Goal: Task Accomplishment & Management: Manage account settings

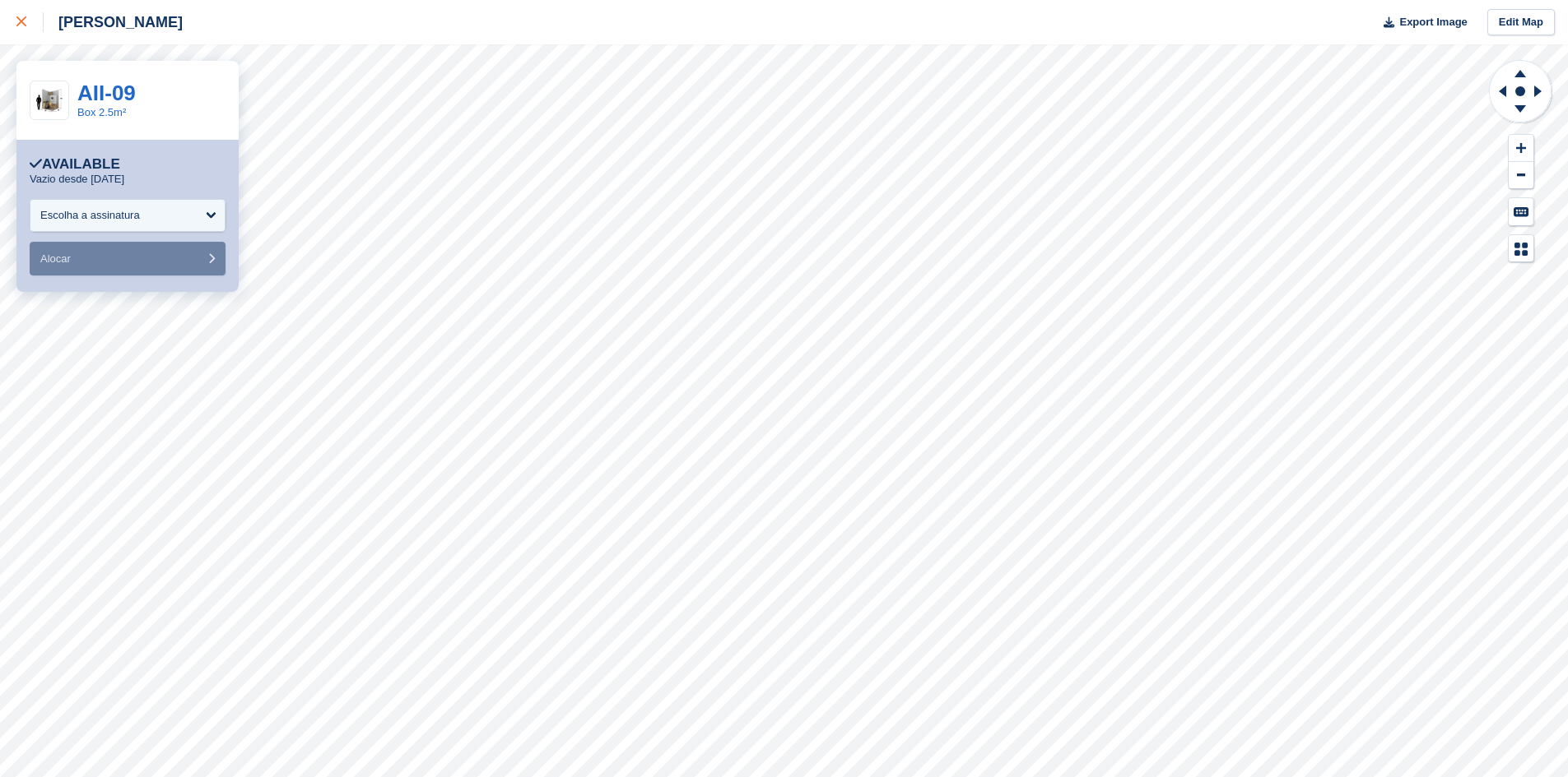
click at [32, 25] on div at bounding box center [30, 21] width 27 height 20
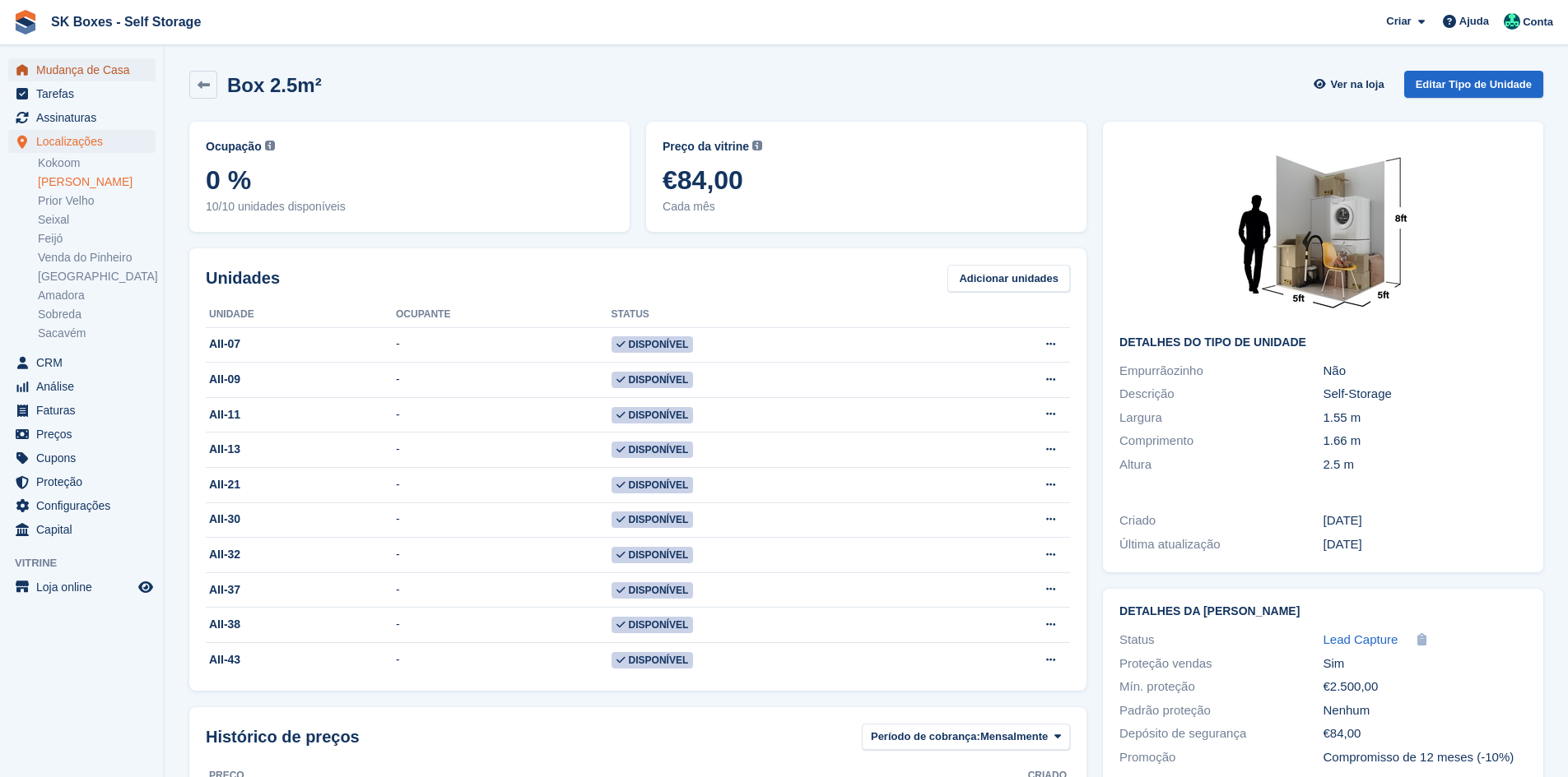
click at [114, 74] on span "Mudança de Casa" at bounding box center [86, 70] width 99 height 23
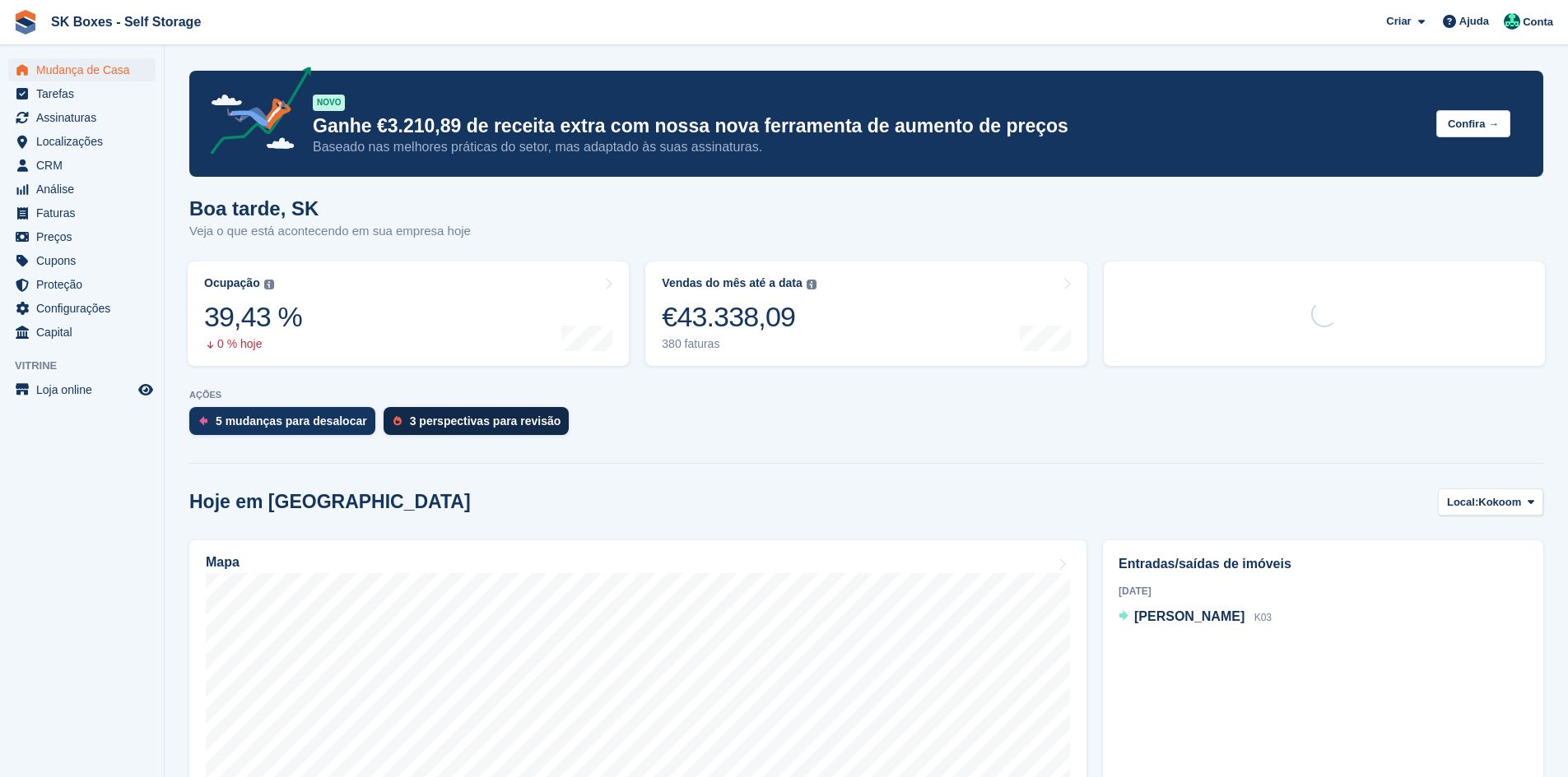
click at [431, 427] on div "3 perspectivas para revisão" at bounding box center [486, 421] width 151 height 13
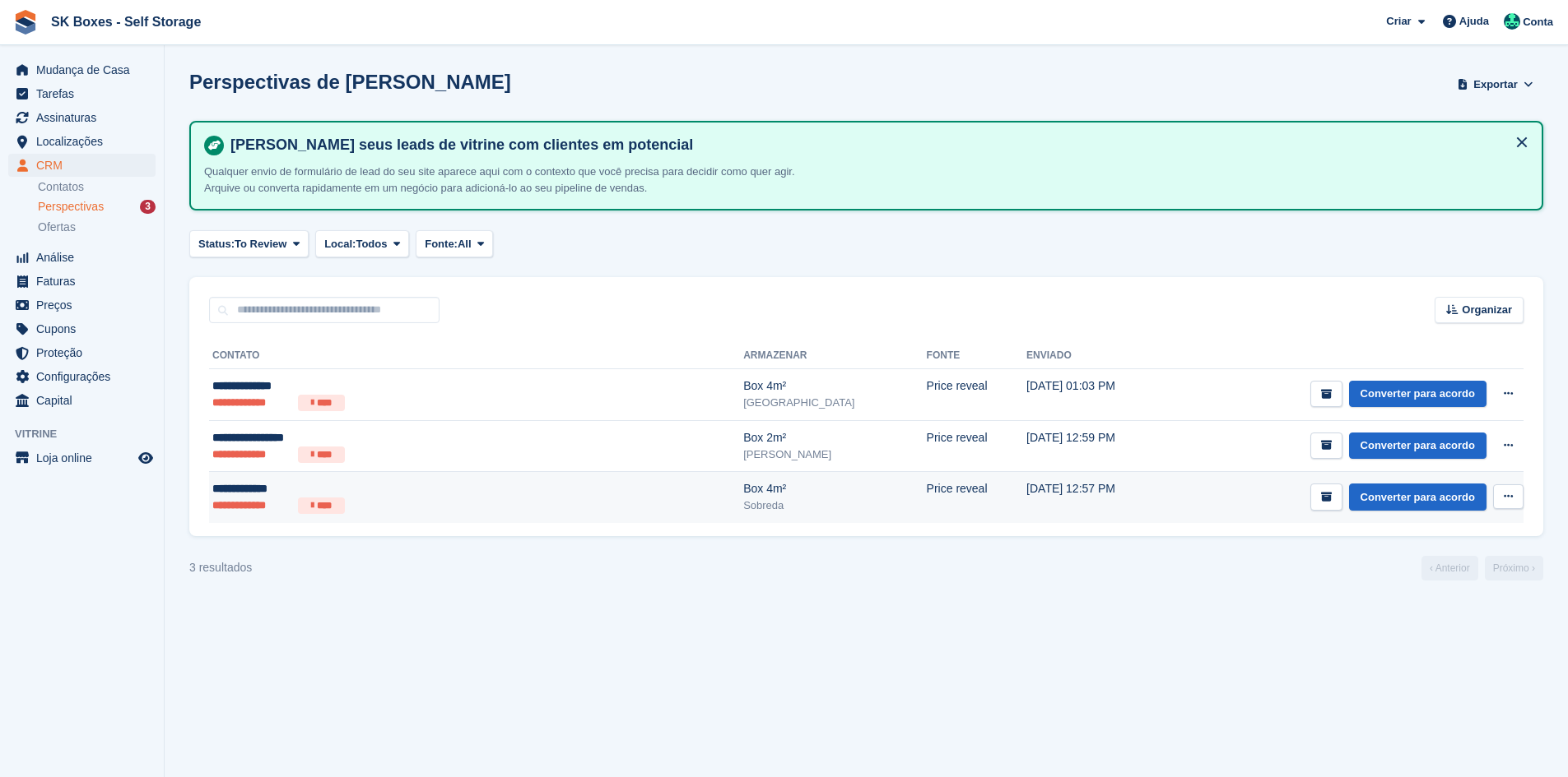
click at [435, 488] on div "**********" at bounding box center [373, 489] width 322 height 18
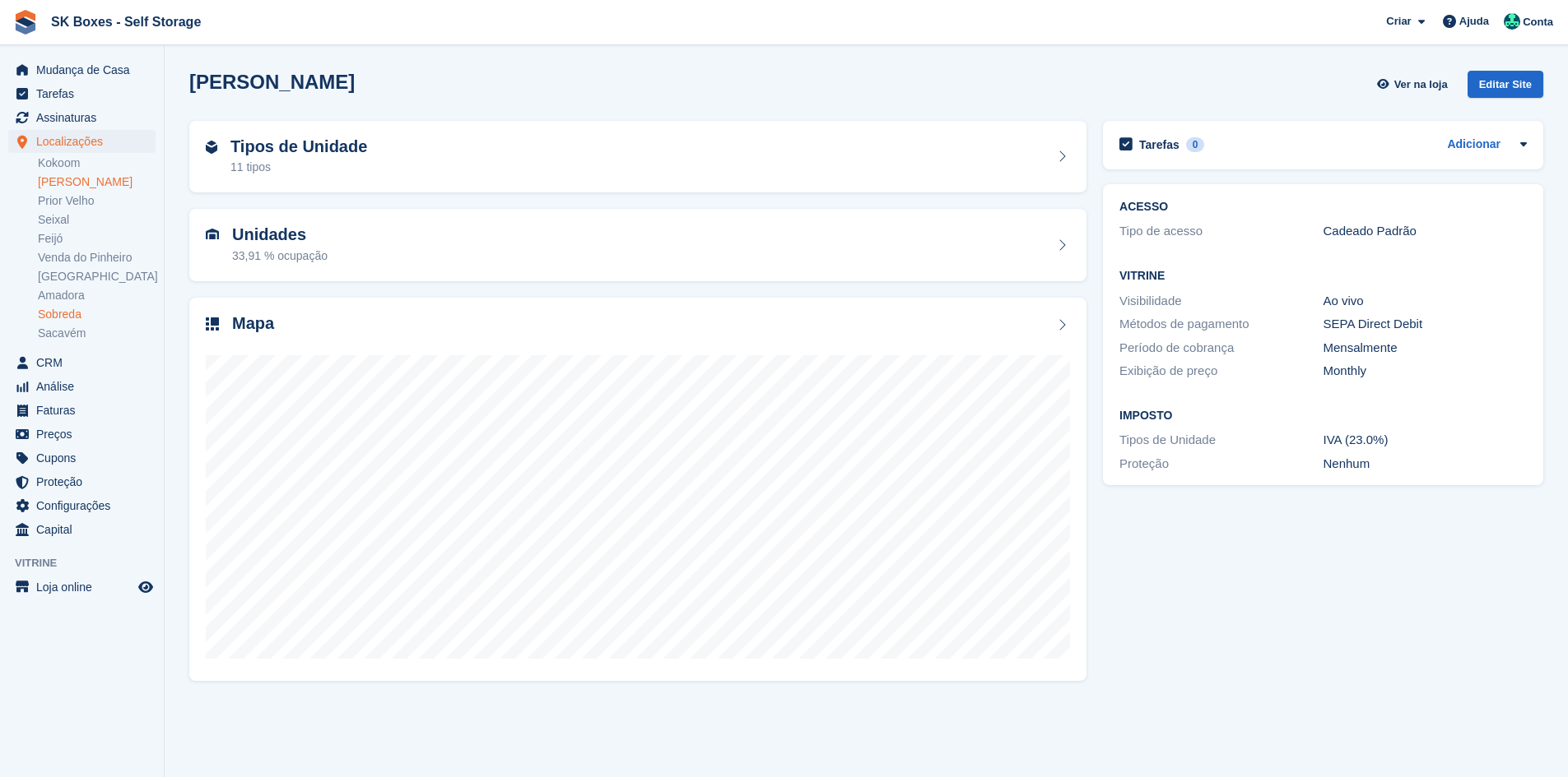
click at [68, 307] on link "Sobreda" at bounding box center [97, 314] width 117 height 16
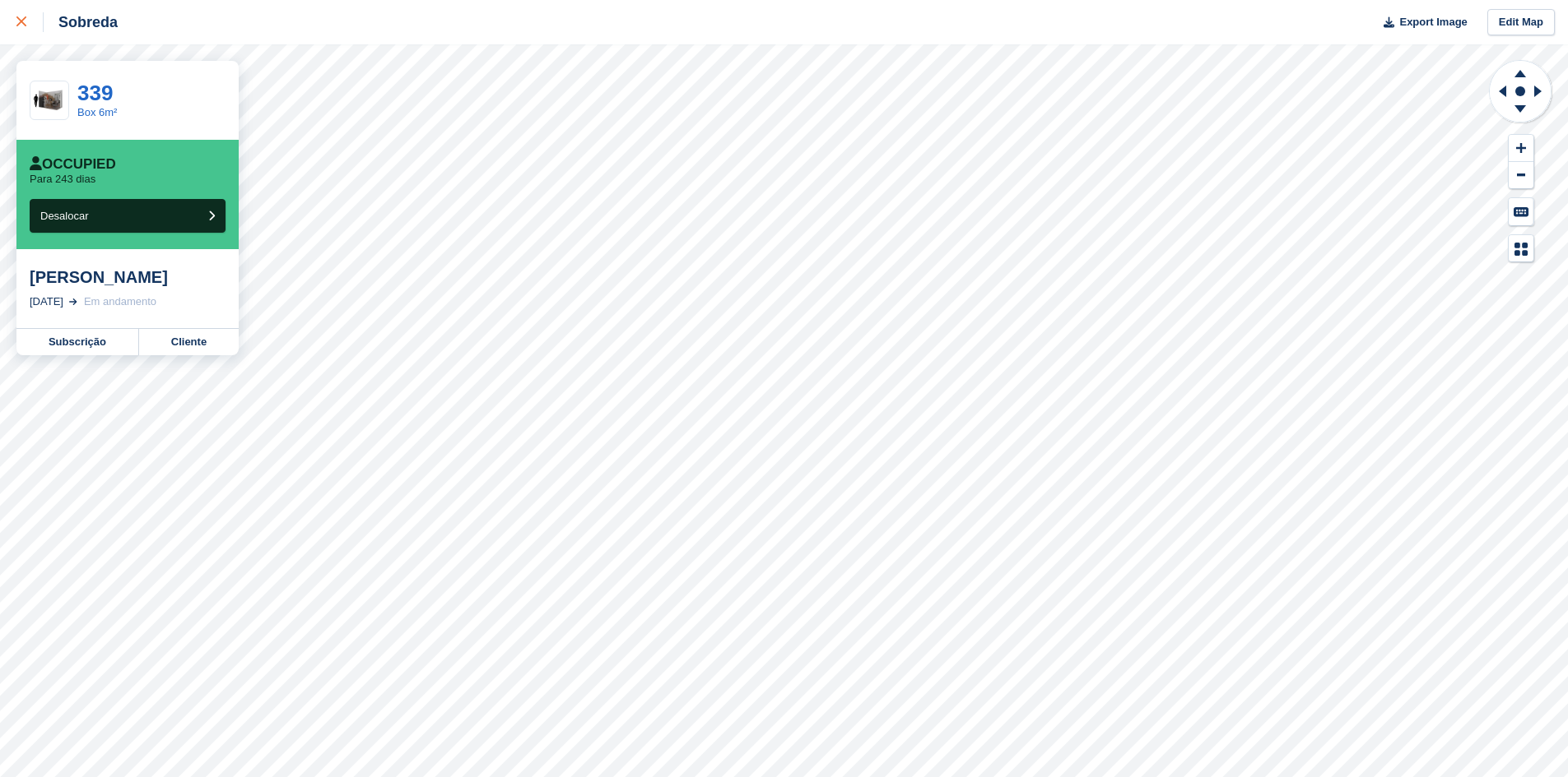
click at [32, 27] on div at bounding box center [30, 21] width 27 height 20
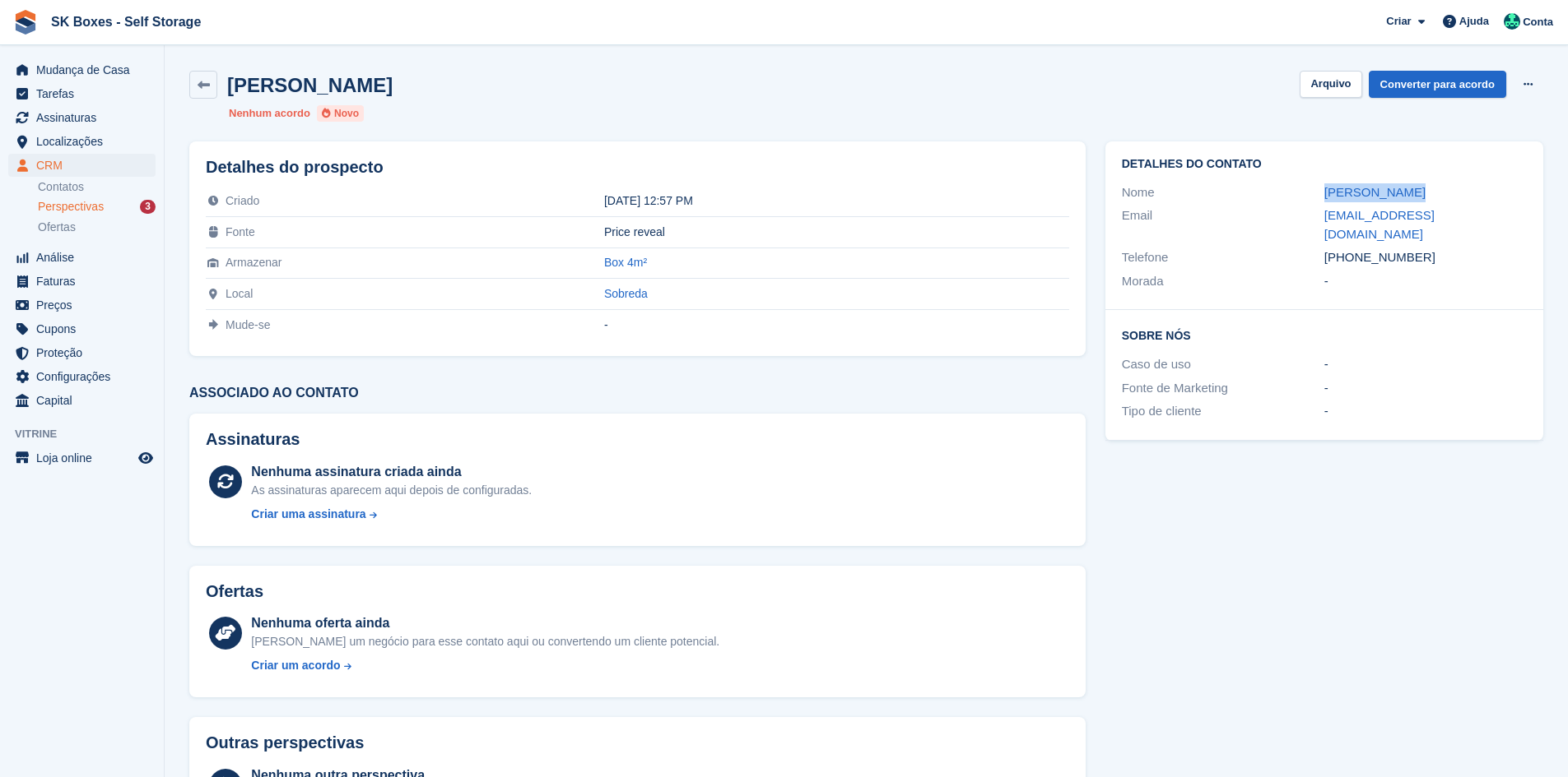
drag, startPoint x: 1320, startPoint y: 198, endPoint x: 1405, endPoint y: 193, distance: 85.1
click at [1405, 193] on div "Nome sthenio pires" at bounding box center [1324, 193] width 405 height 24
copy div "sthenio pires"
drag, startPoint x: 1314, startPoint y: 220, endPoint x: 1485, endPoint y: 220, distance: 171.0
click at [1485, 220] on div "Email sthenio@proton.me" at bounding box center [1324, 225] width 405 height 42
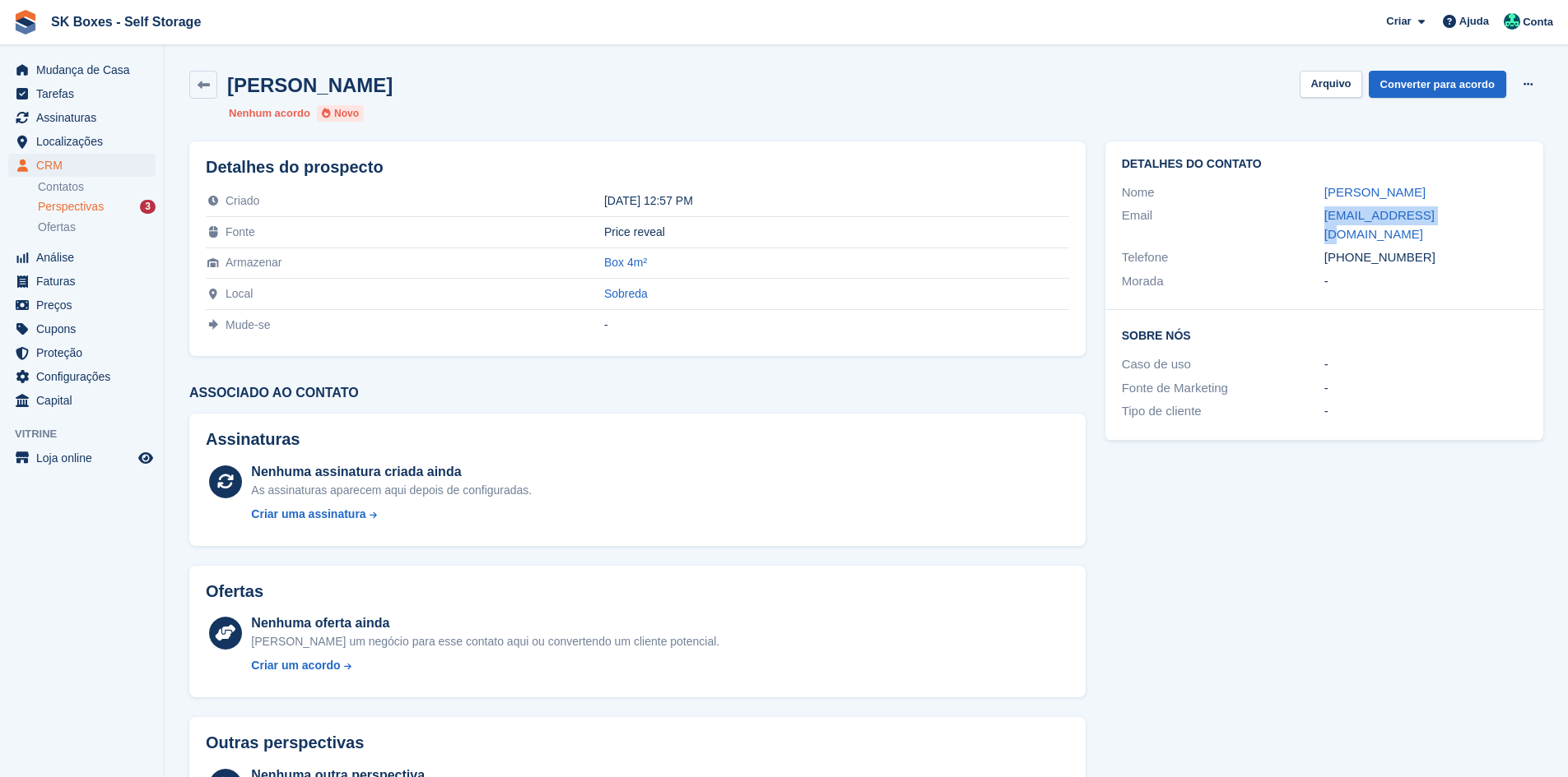
copy div "sthenio@proton.me"
drag, startPoint x: 1423, startPoint y: 239, endPoint x: 1352, endPoint y: 241, distance: 71.0
click at [1352, 249] on div "+351916392731" at bounding box center [1424, 258] width 202 height 19
copy div "916392731"
drag, startPoint x: 1311, startPoint y: 221, endPoint x: 1453, endPoint y: 218, distance: 142.0
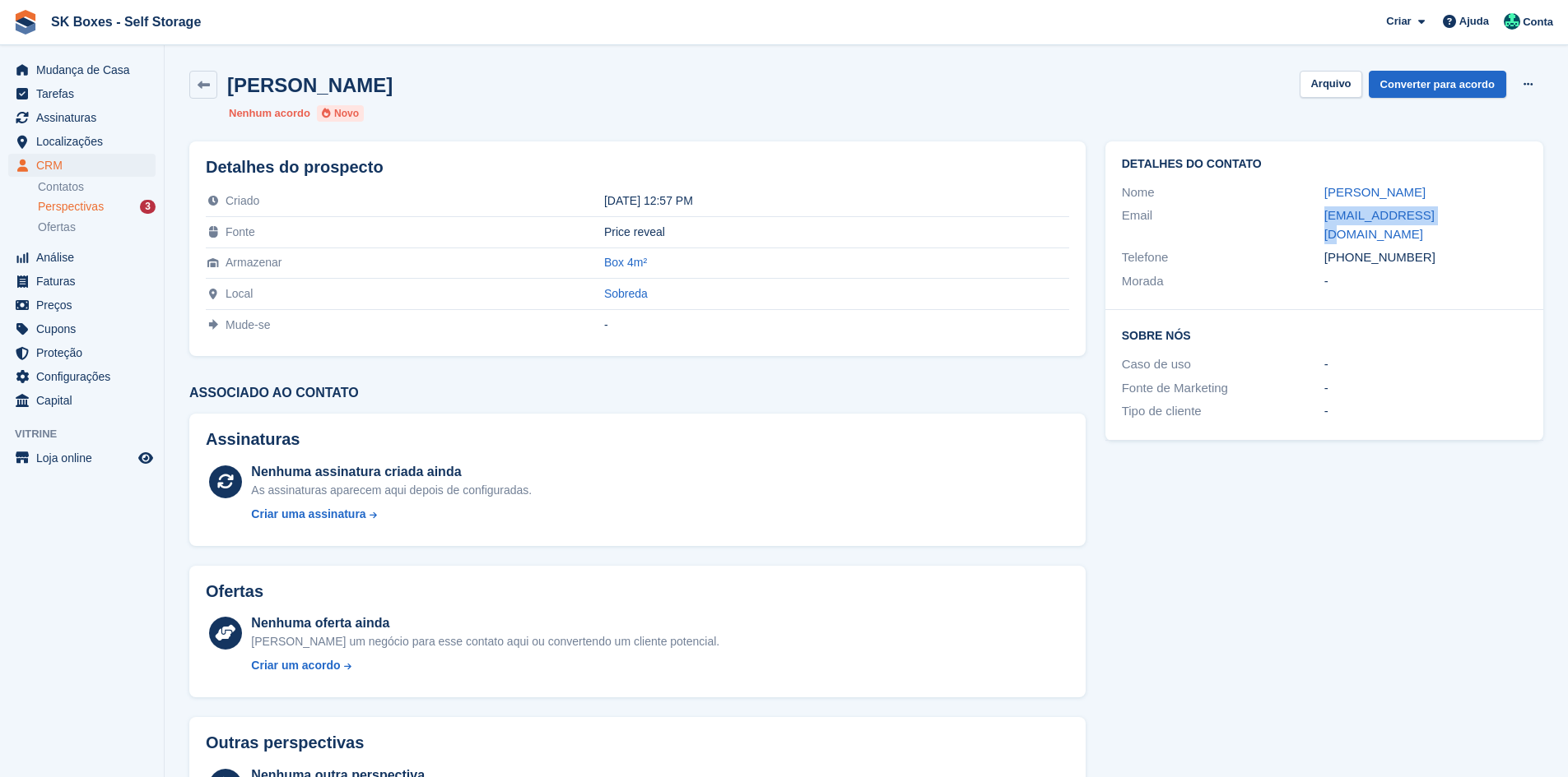
click at [1453, 218] on div "Email sthenio@proton.me" at bounding box center [1324, 225] width 405 height 42
copy div "sthenio@proton.me"
click at [85, 141] on span "Localizações" at bounding box center [86, 141] width 99 height 23
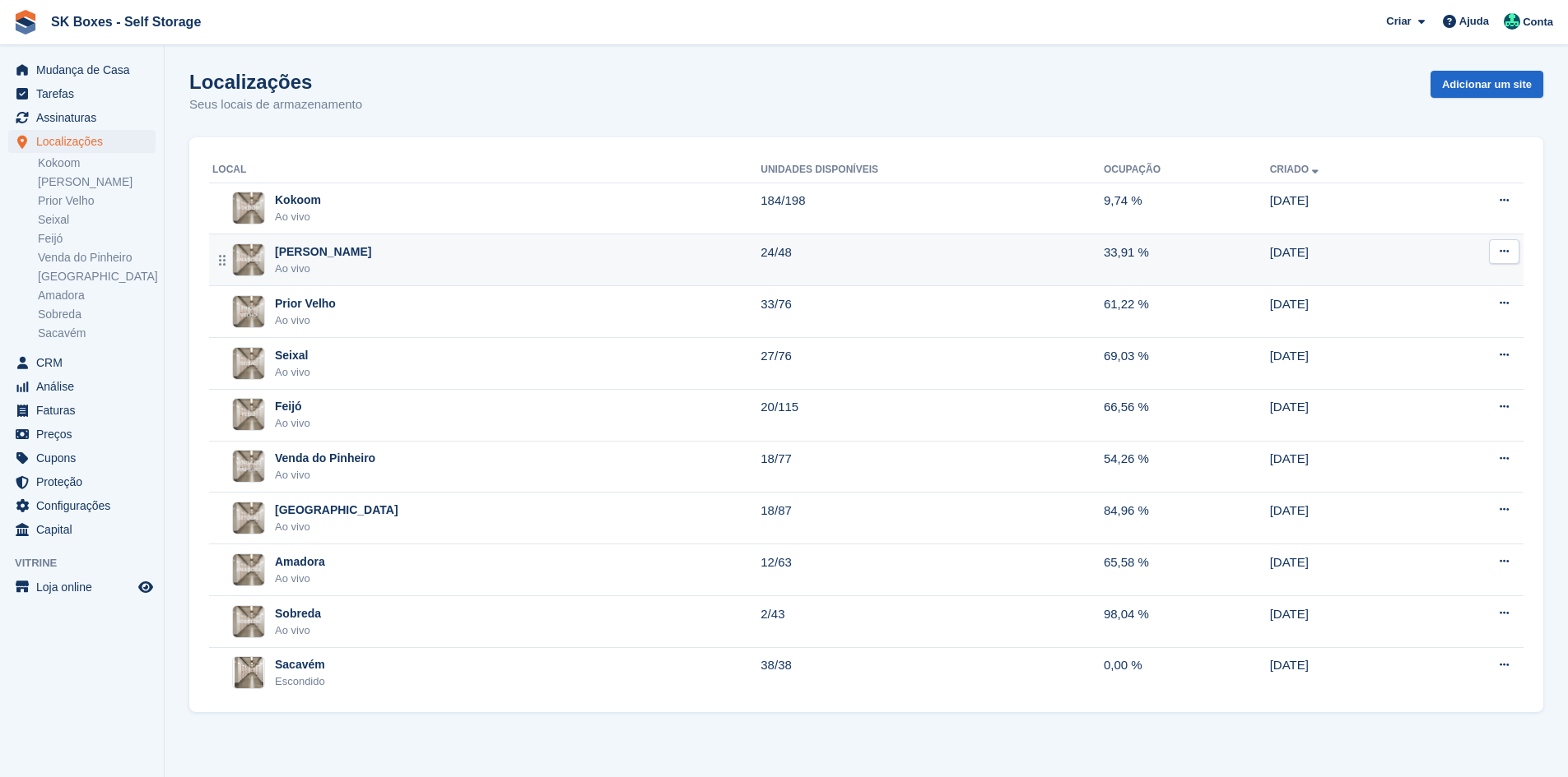
click at [482, 259] on div "Amadora II Ao vivo" at bounding box center [487, 260] width 548 height 34
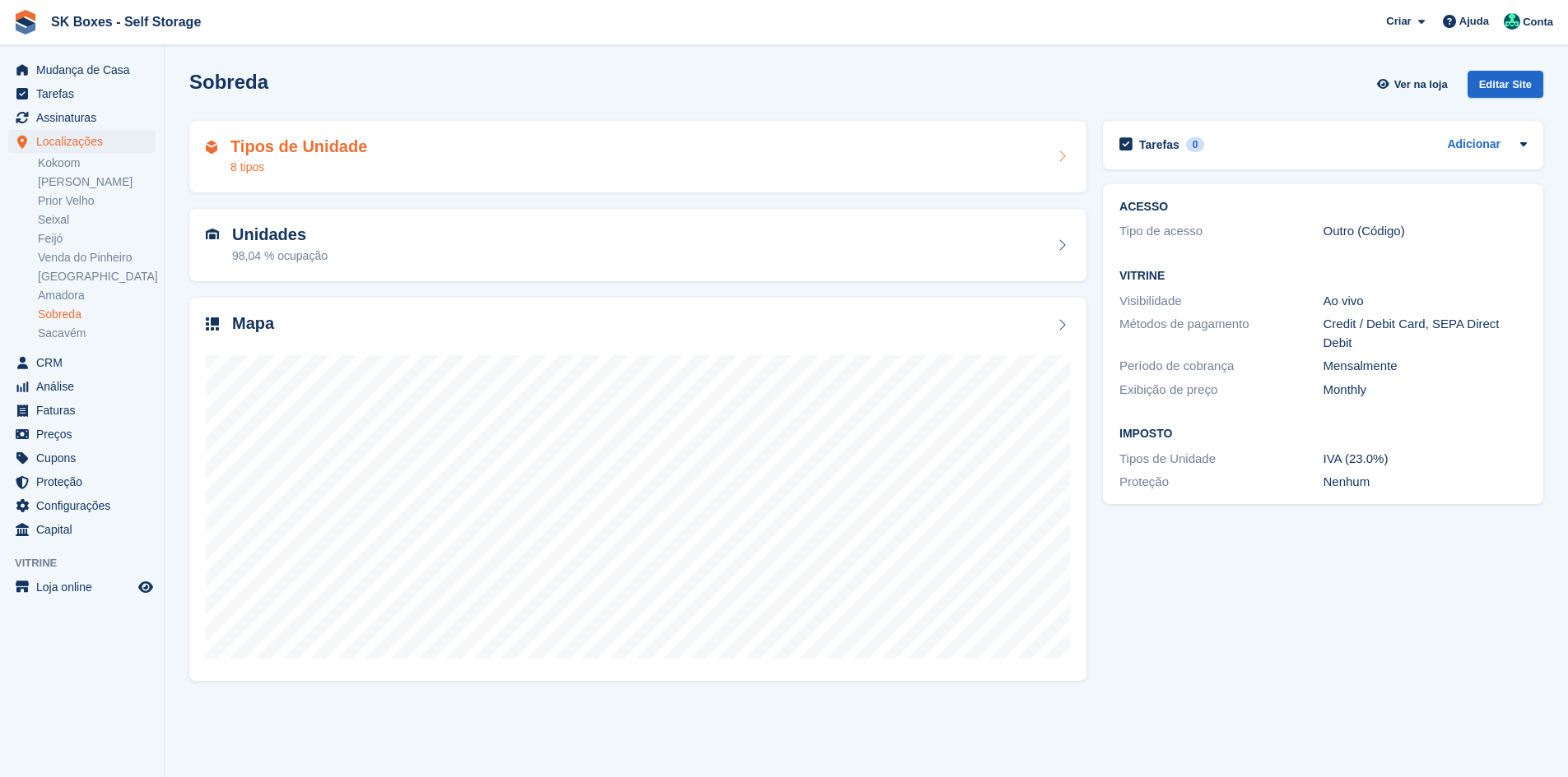
click at [320, 151] on h2 "Tipos de Unidade" at bounding box center [298, 146] width 137 height 19
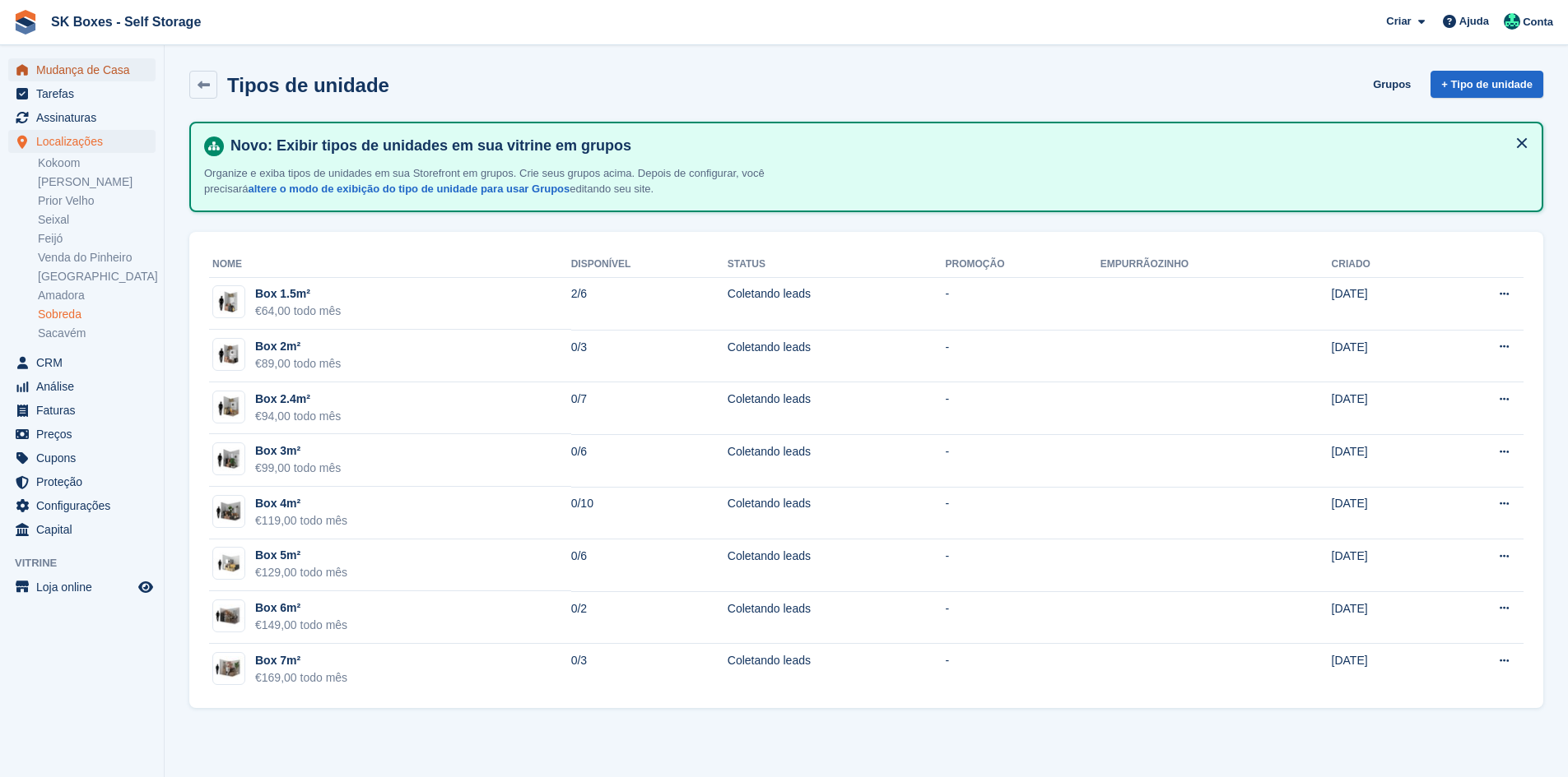
click at [126, 75] on span "Mudança de Casa" at bounding box center [86, 70] width 99 height 23
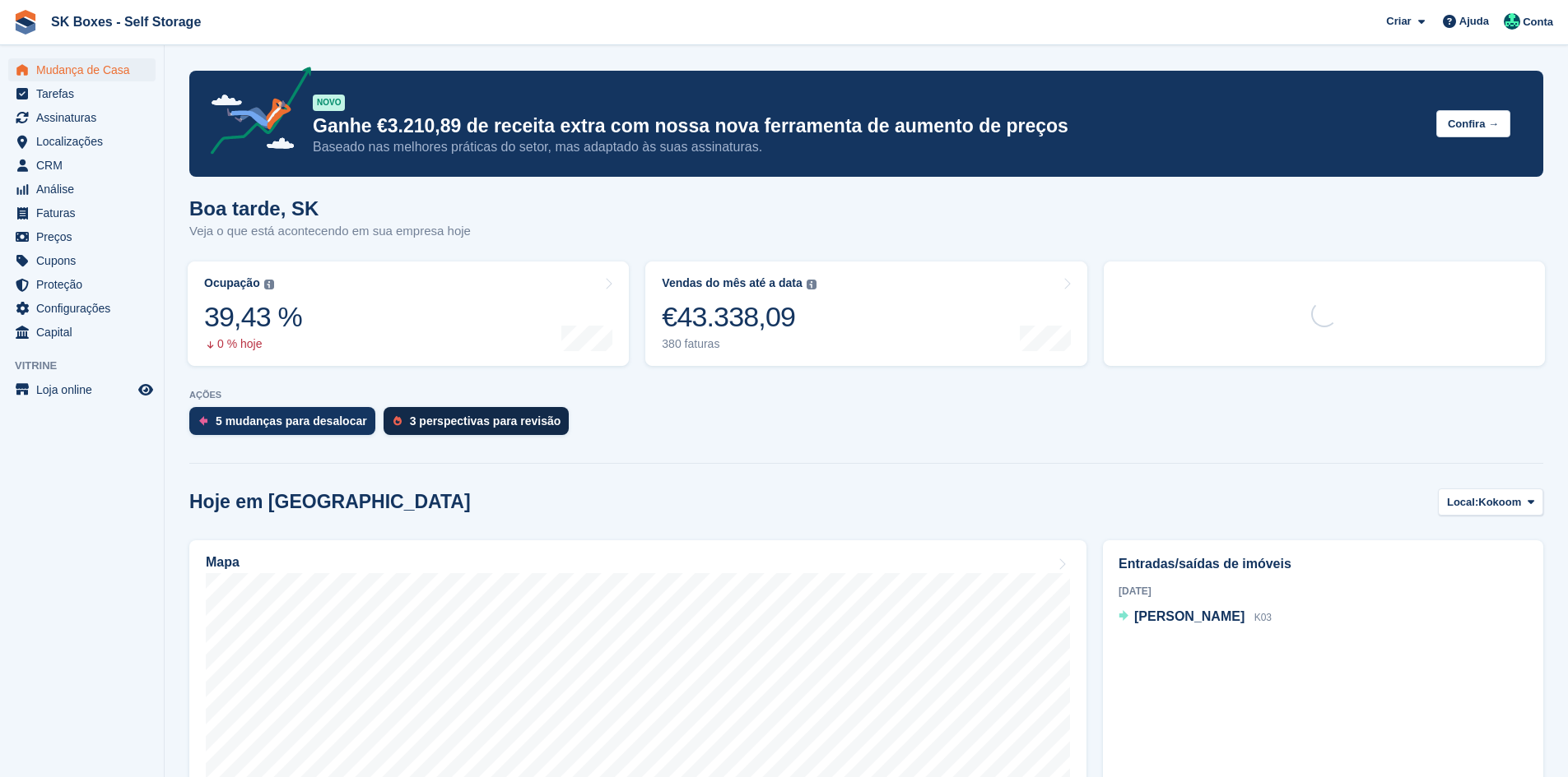
click at [432, 435] on div "3 perspectivas para revisão" at bounding box center [476, 421] width 186 height 28
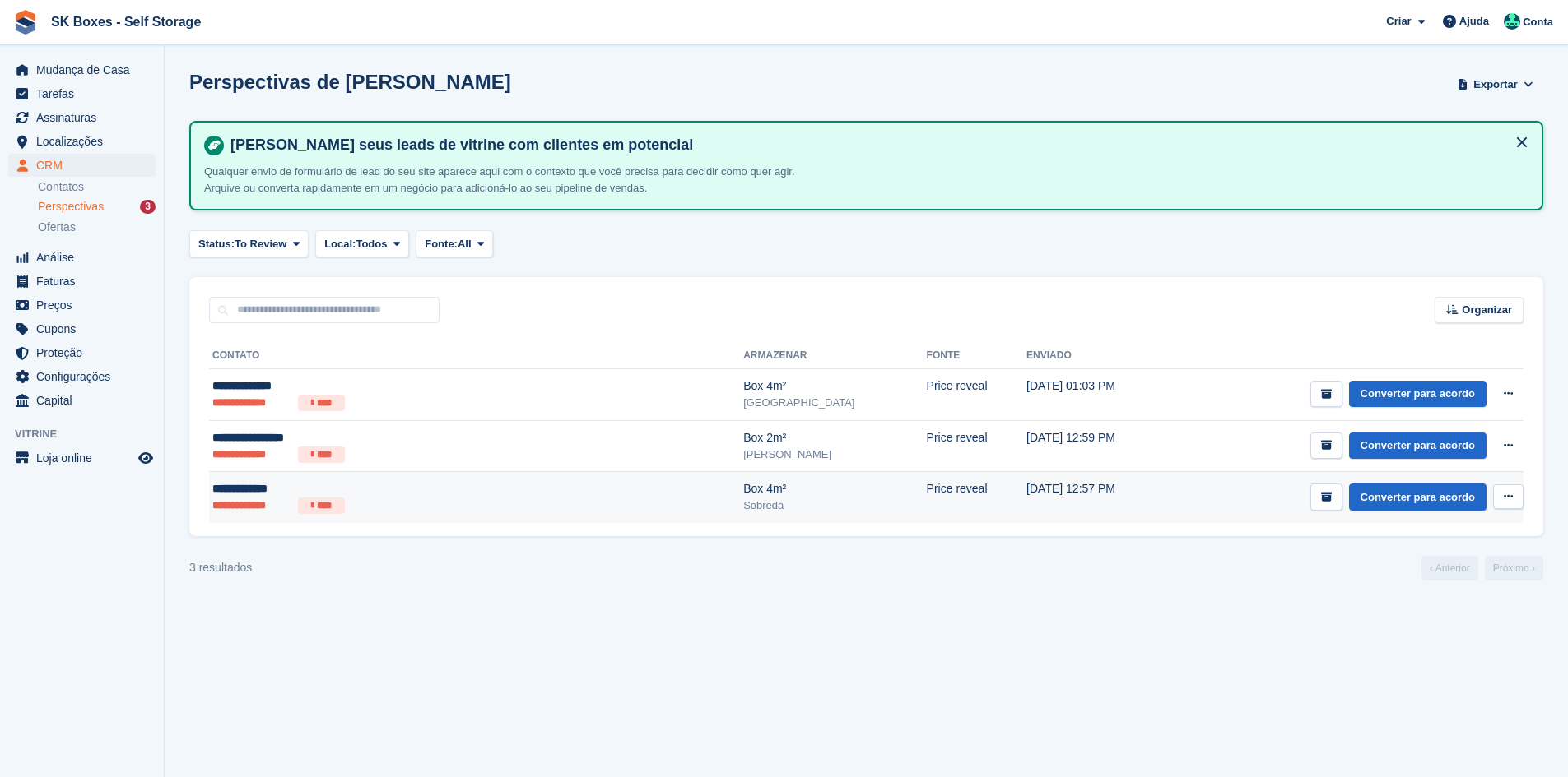
drag, startPoint x: 1076, startPoint y: 495, endPoint x: 1135, endPoint y: 490, distance: 59.2
click at [1172, 495] on td "Converter para acordo Ver contato Editar contato Excluir cliente potencial" at bounding box center [1347, 498] width 351 height 51
click at [1195, 498] on td "Converter para acordo Ver contato Editar contato Excluir cliente potencial" at bounding box center [1347, 498] width 351 height 51
click at [1172, 494] on td "Converter para acordo Ver contato Editar contato Excluir cliente potencial" at bounding box center [1347, 498] width 351 height 51
click at [1026, 498] on td "02 Oct, 12:57 PM" at bounding box center [1099, 498] width 145 height 51
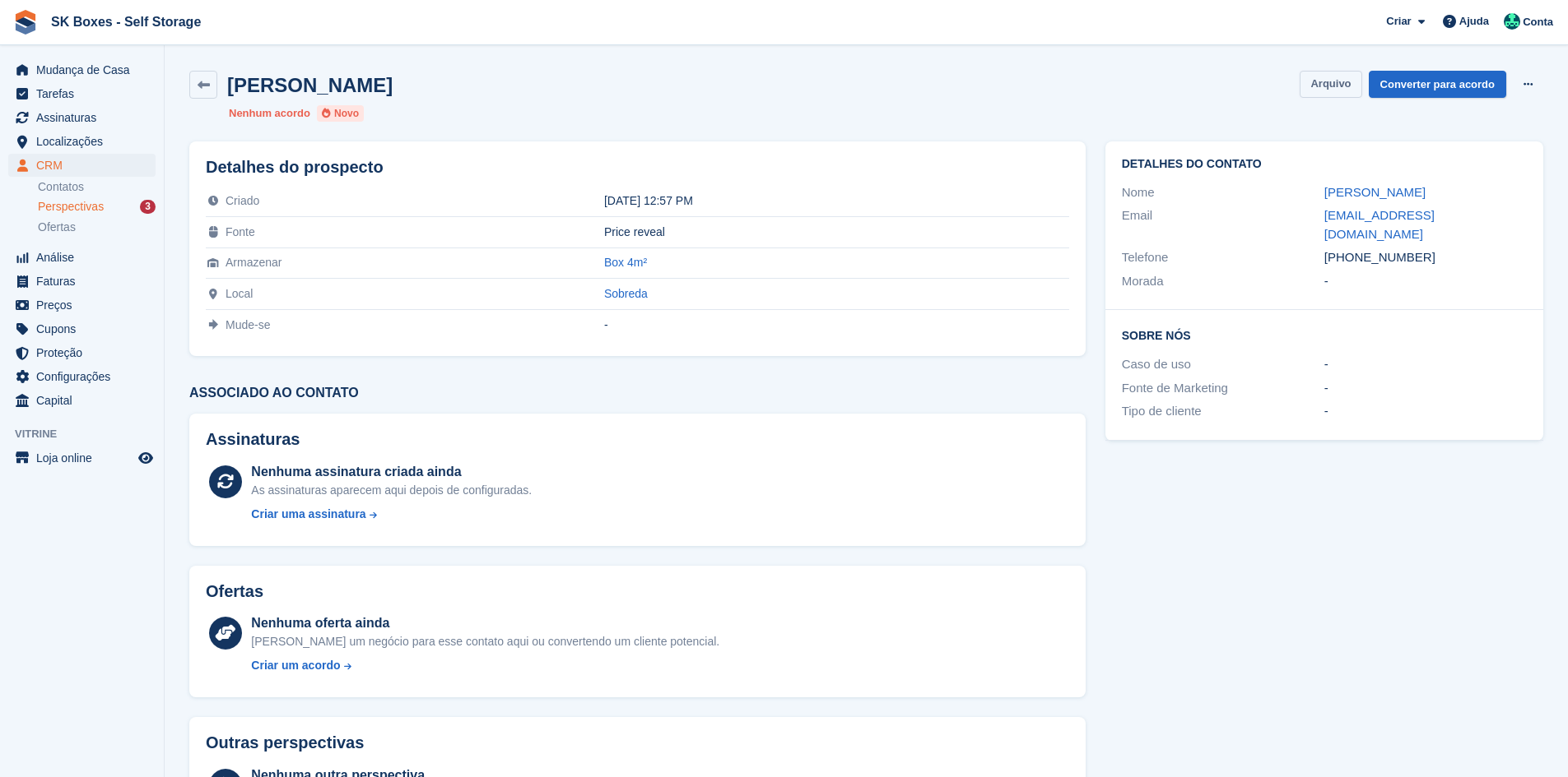
click at [1335, 91] on button "Arquivo" at bounding box center [1330, 84] width 62 height 27
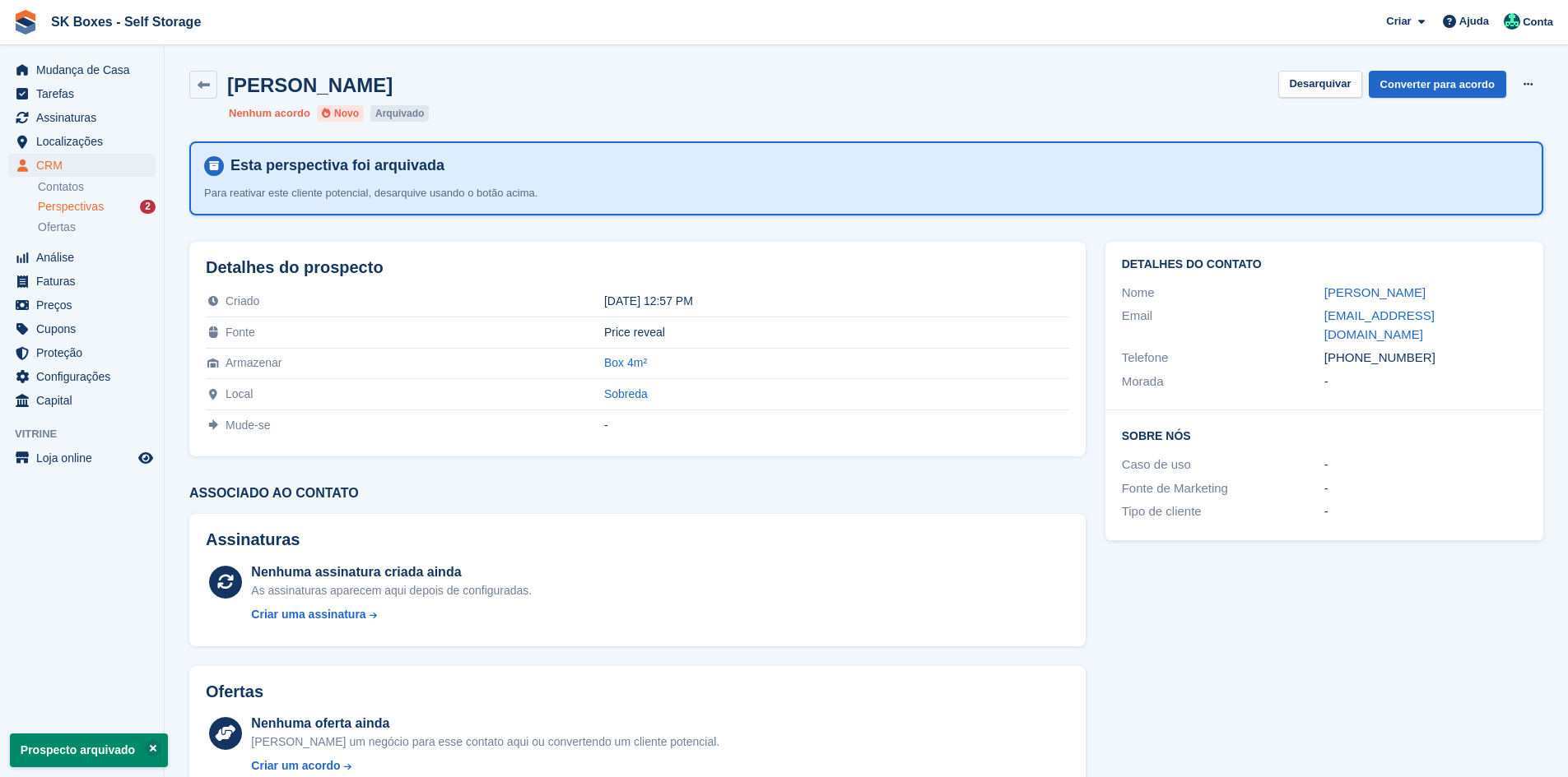
click at [123, 201] on div "Perspectivas 2" at bounding box center [97, 207] width 117 height 16
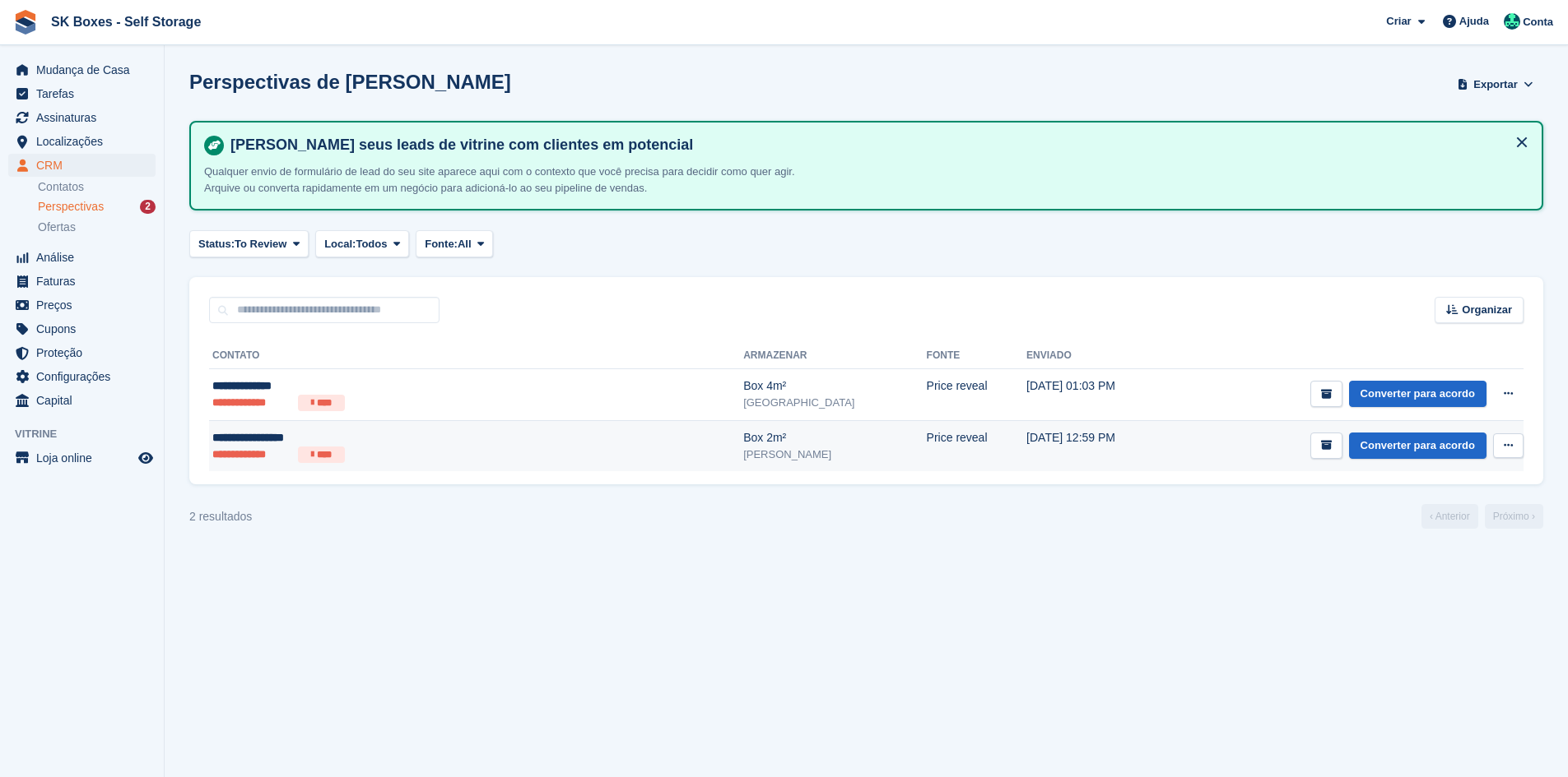
click at [443, 448] on ul "**********" at bounding box center [373, 455] width 322 height 17
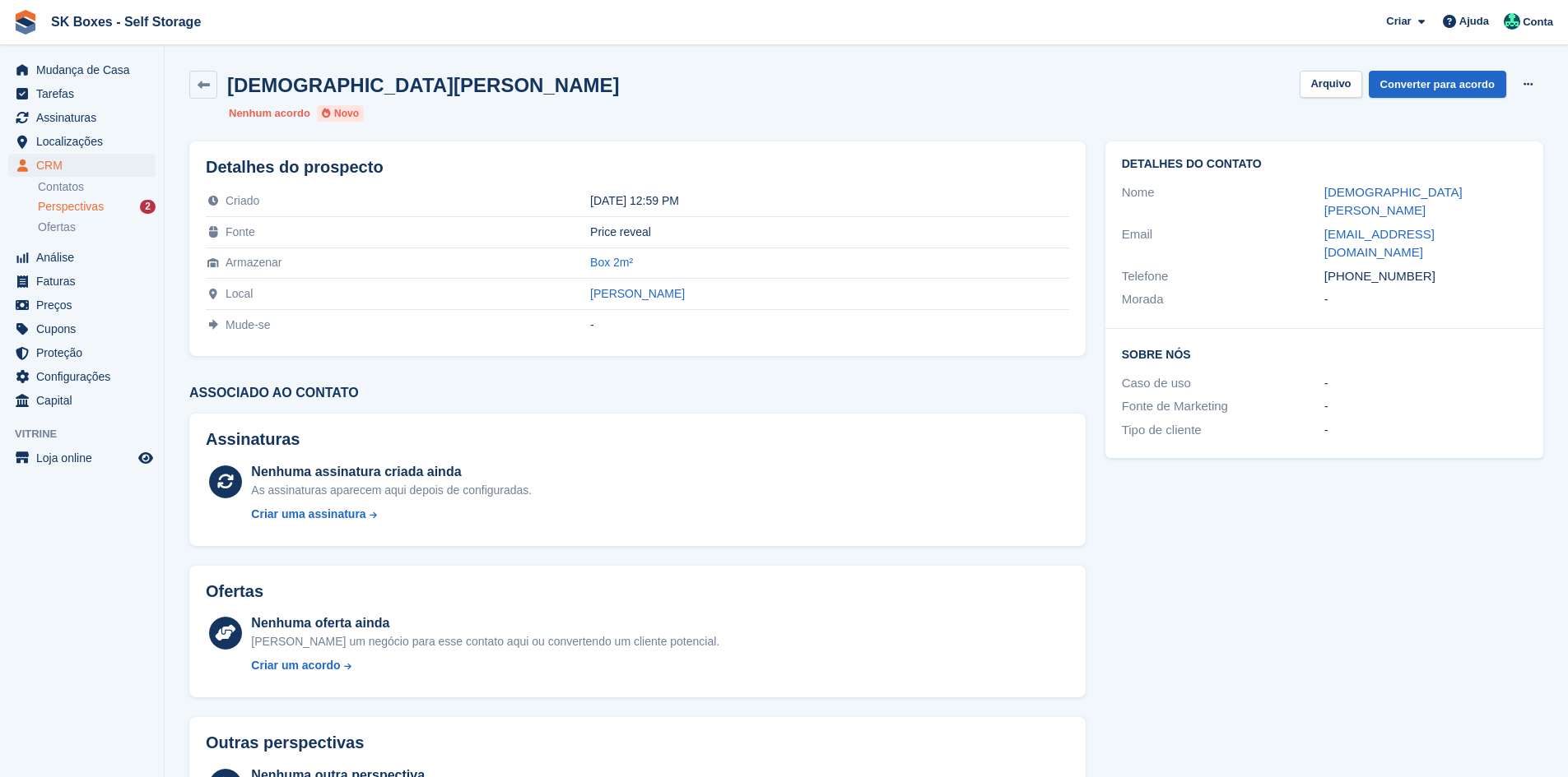
drag, startPoint x: 1479, startPoint y: 252, endPoint x: 1328, endPoint y: 245, distance: 151.2
click at [1328, 243] on div "Detalhes do contato Nome [DEMOGRAPHIC_DATA][PERSON_NAME] Email [EMAIL_ADDRESS][…" at bounding box center [1325, 235] width 438 height 187
click at [1307, 291] on div "Morada" at bounding box center [1222, 300] width 202 height 19
drag, startPoint x: 1325, startPoint y: 237, endPoint x: 1422, endPoint y: 233, distance: 97.1
click at [1422, 267] on div "[PHONE_NUMBER]" at bounding box center [1424, 277] width 202 height 19
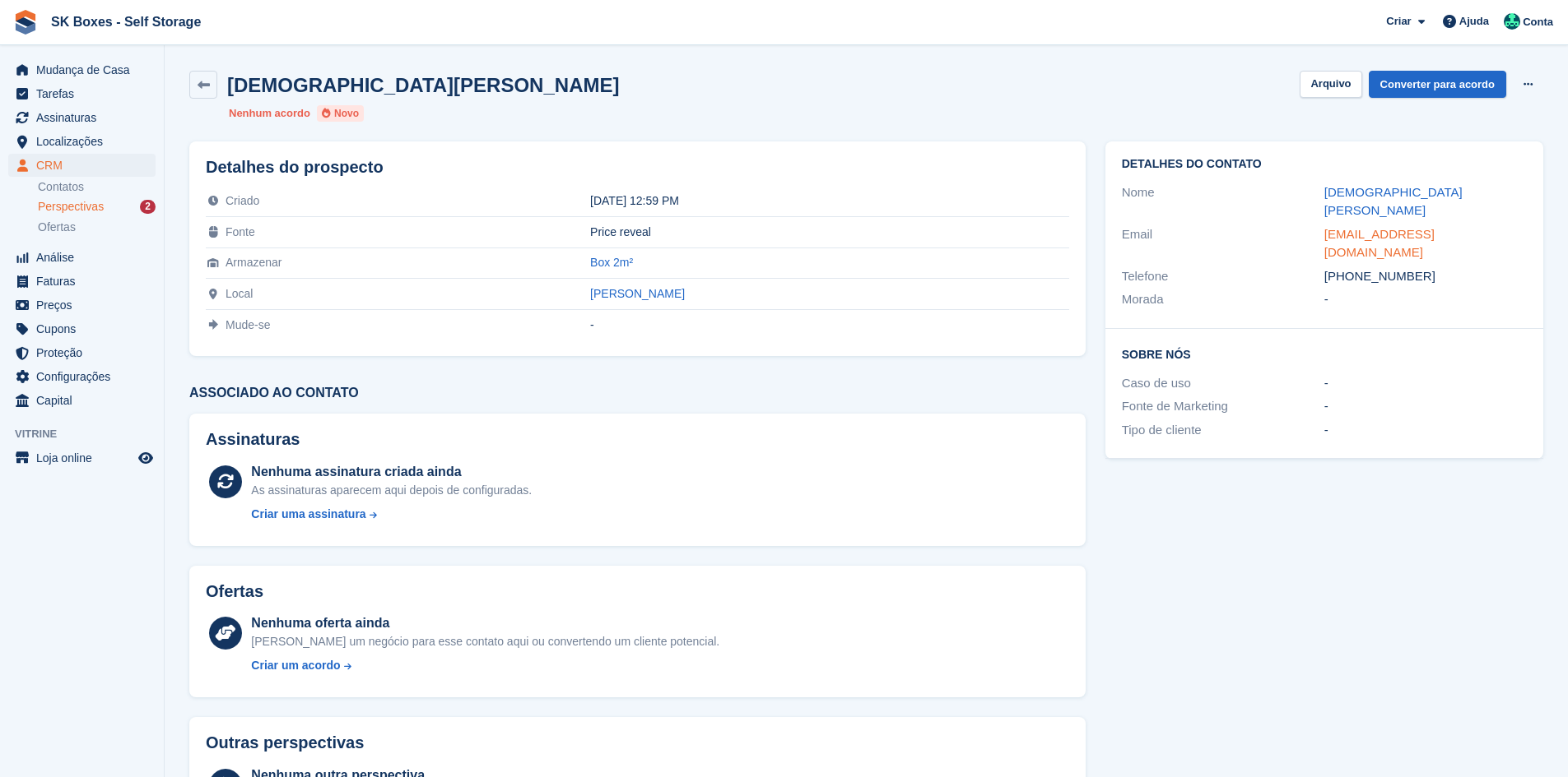
copy div "[PHONE_NUMBER]"
drag, startPoint x: 1322, startPoint y: 190, endPoint x: 1425, endPoint y: 190, distance: 103.0
click at [1425, 190] on div "Nome [DEMOGRAPHIC_DATA][PERSON_NAME]" at bounding box center [1324, 201] width 405 height 42
copy div "[DEMOGRAPHIC_DATA][PERSON_NAME]"
drag, startPoint x: 1353, startPoint y: 207, endPoint x: 1543, endPoint y: 205, distance: 190.0
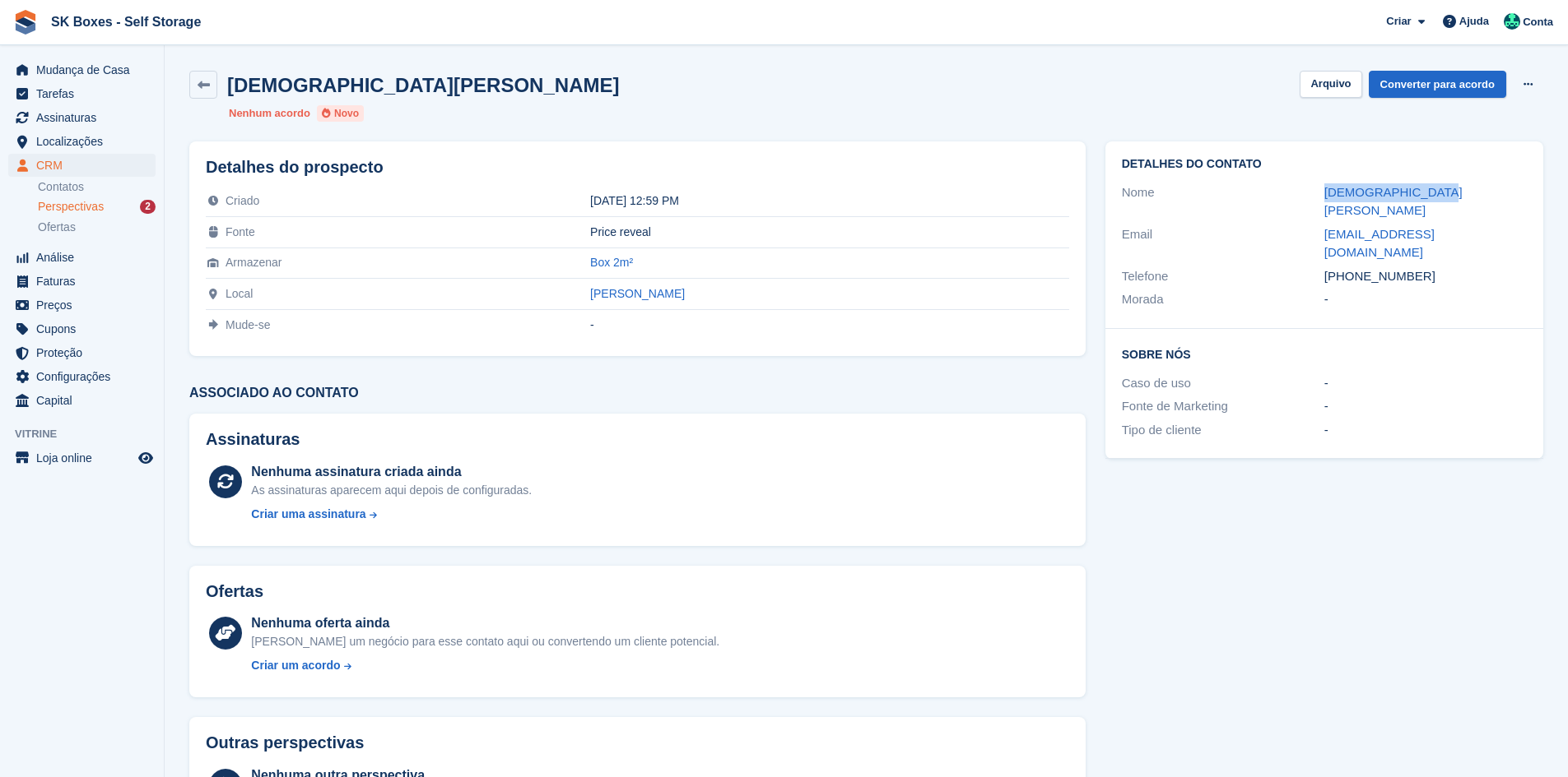
click at [1543, 205] on div "Detalhes do contato Nome [DEMOGRAPHIC_DATA][PERSON_NAME] Email [EMAIL_ADDRESS][…" at bounding box center [1324, 300] width 458 height 337
copy div "[EMAIL_ADDRESS][DOMAIN_NAME]"
drag, startPoint x: 1426, startPoint y: 241, endPoint x: 1323, endPoint y: 230, distance: 103.6
click at [1323, 265] on div "Telefone [PHONE_NUMBER]" at bounding box center [1324, 277] width 405 height 24
copy div "[PHONE_NUMBER]"
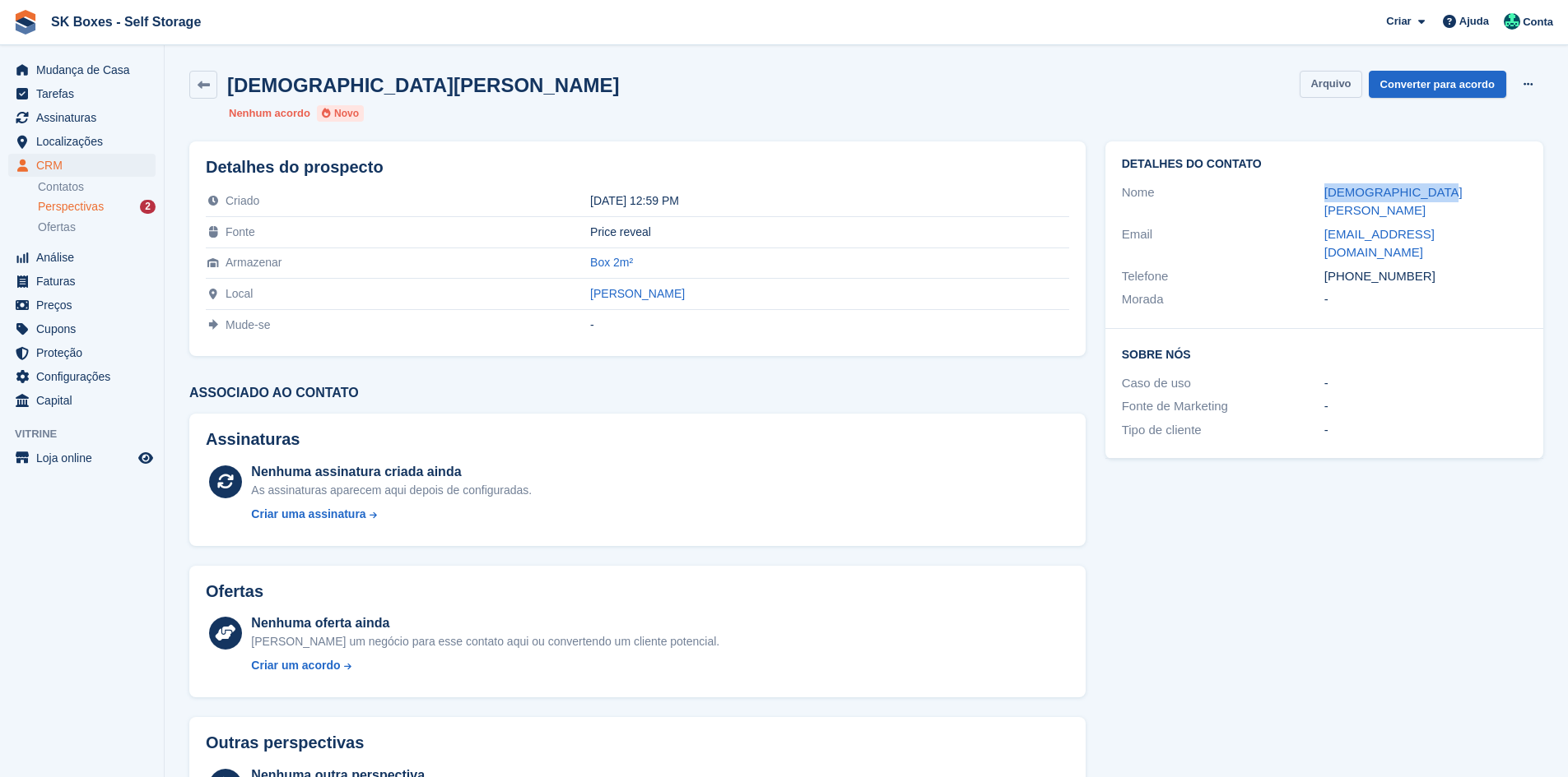
click at [1335, 83] on button "Arquivo" at bounding box center [1330, 84] width 62 height 27
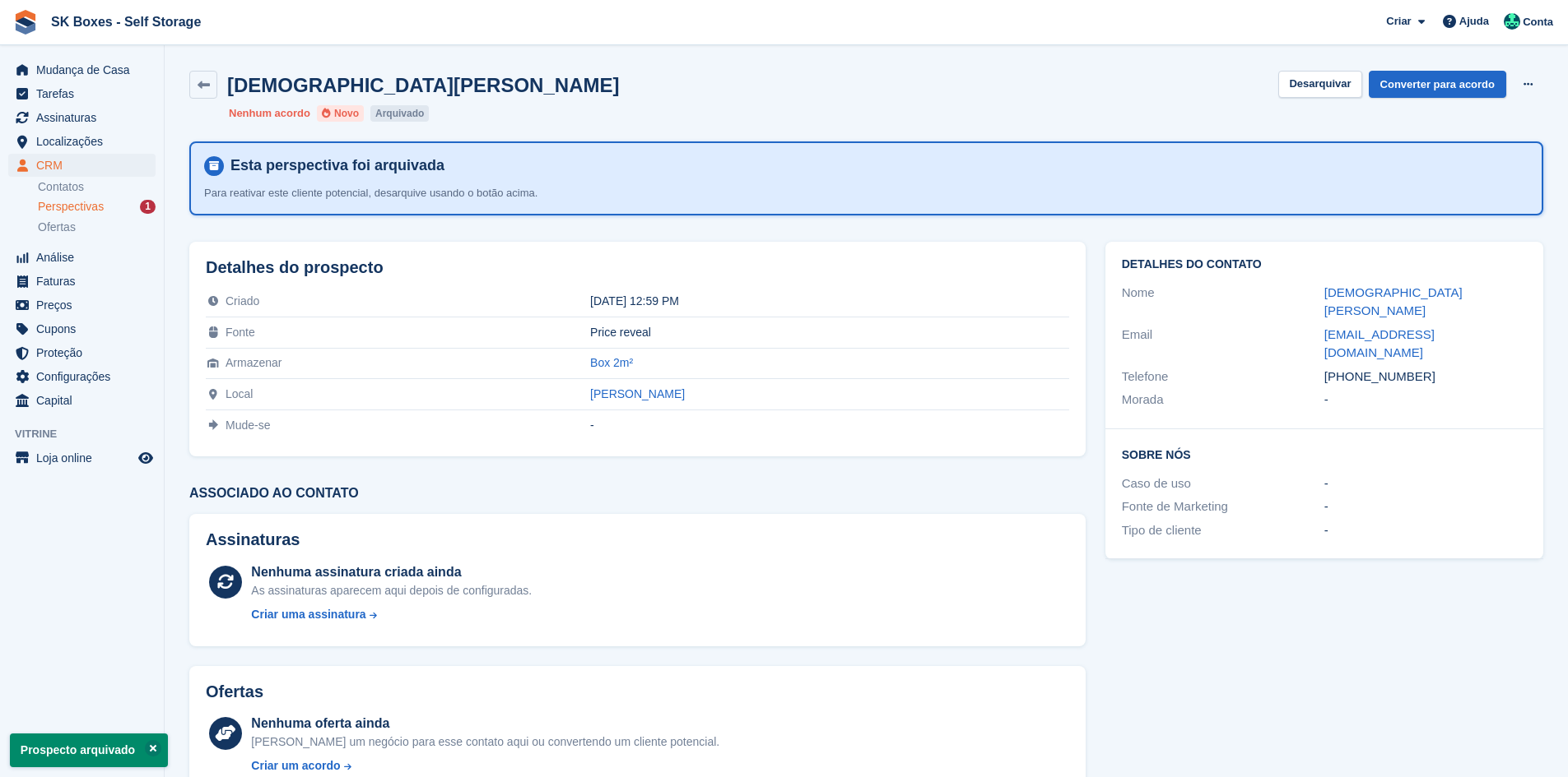
click at [99, 208] on span "Perspectivas" at bounding box center [71, 207] width 66 height 16
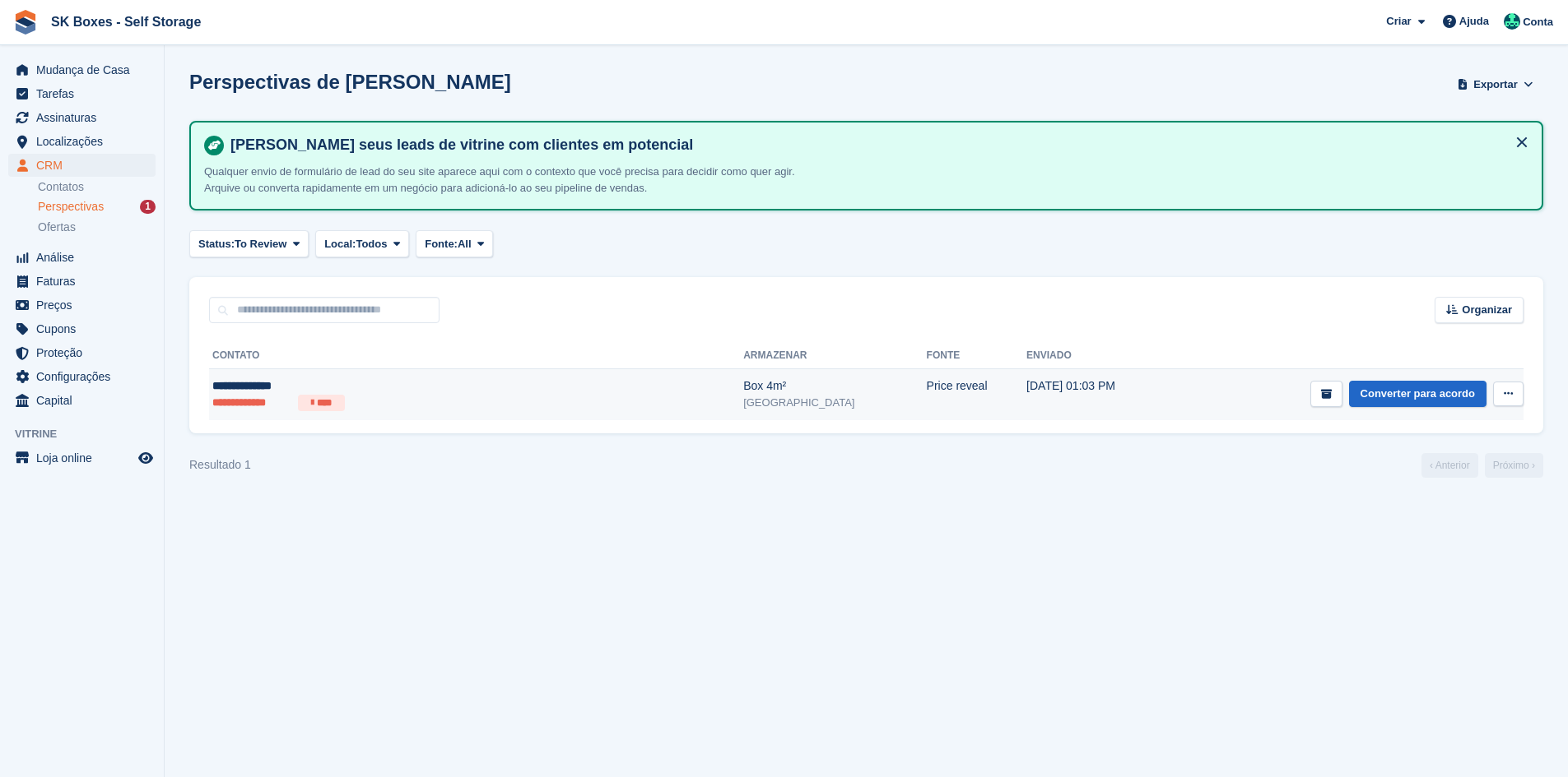
click at [396, 393] on div "**********" at bounding box center [373, 386] width 322 height 18
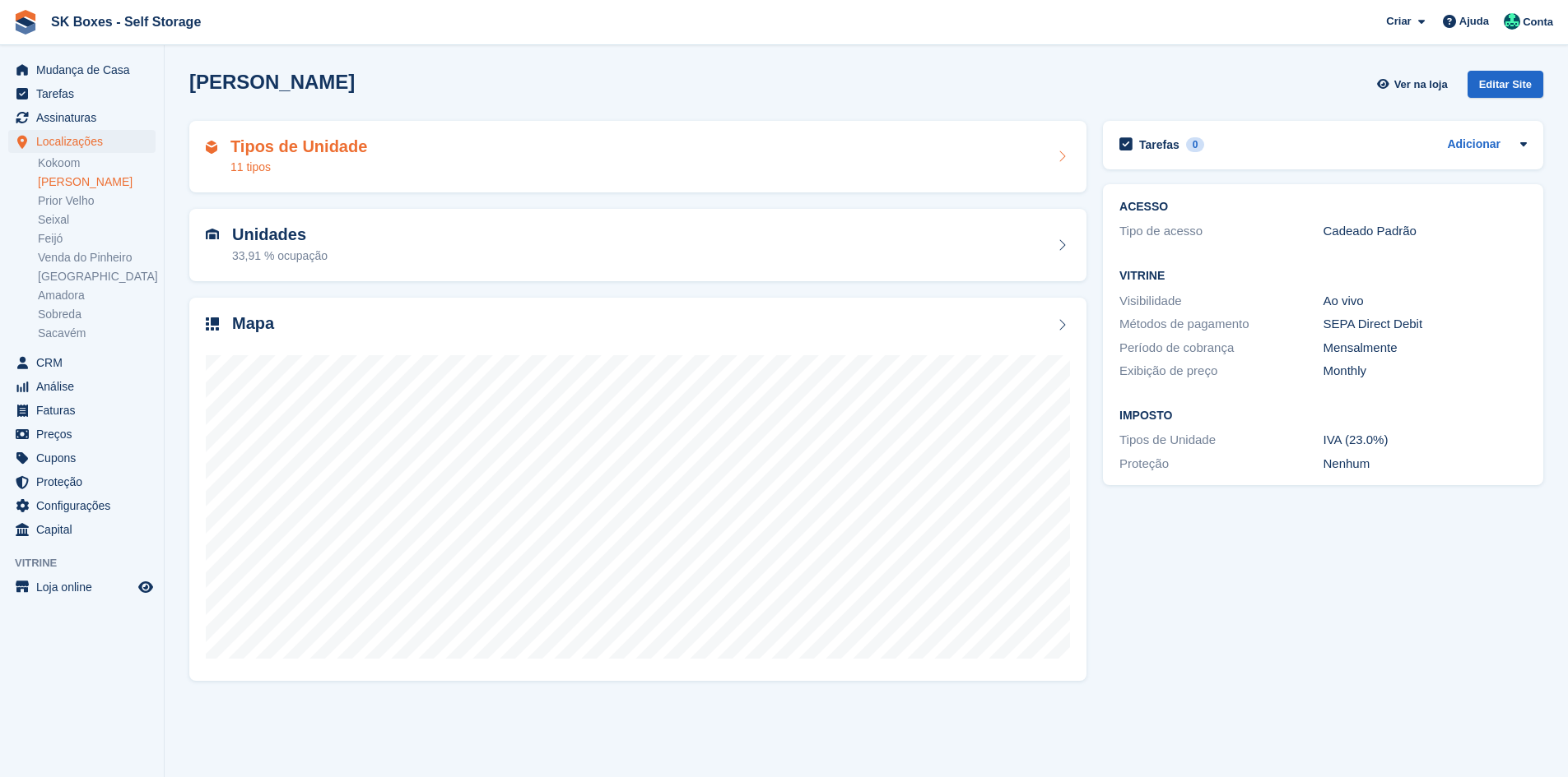
click at [481, 159] on div "Tipos de Unidade 11 tipos" at bounding box center [638, 157] width 864 height 39
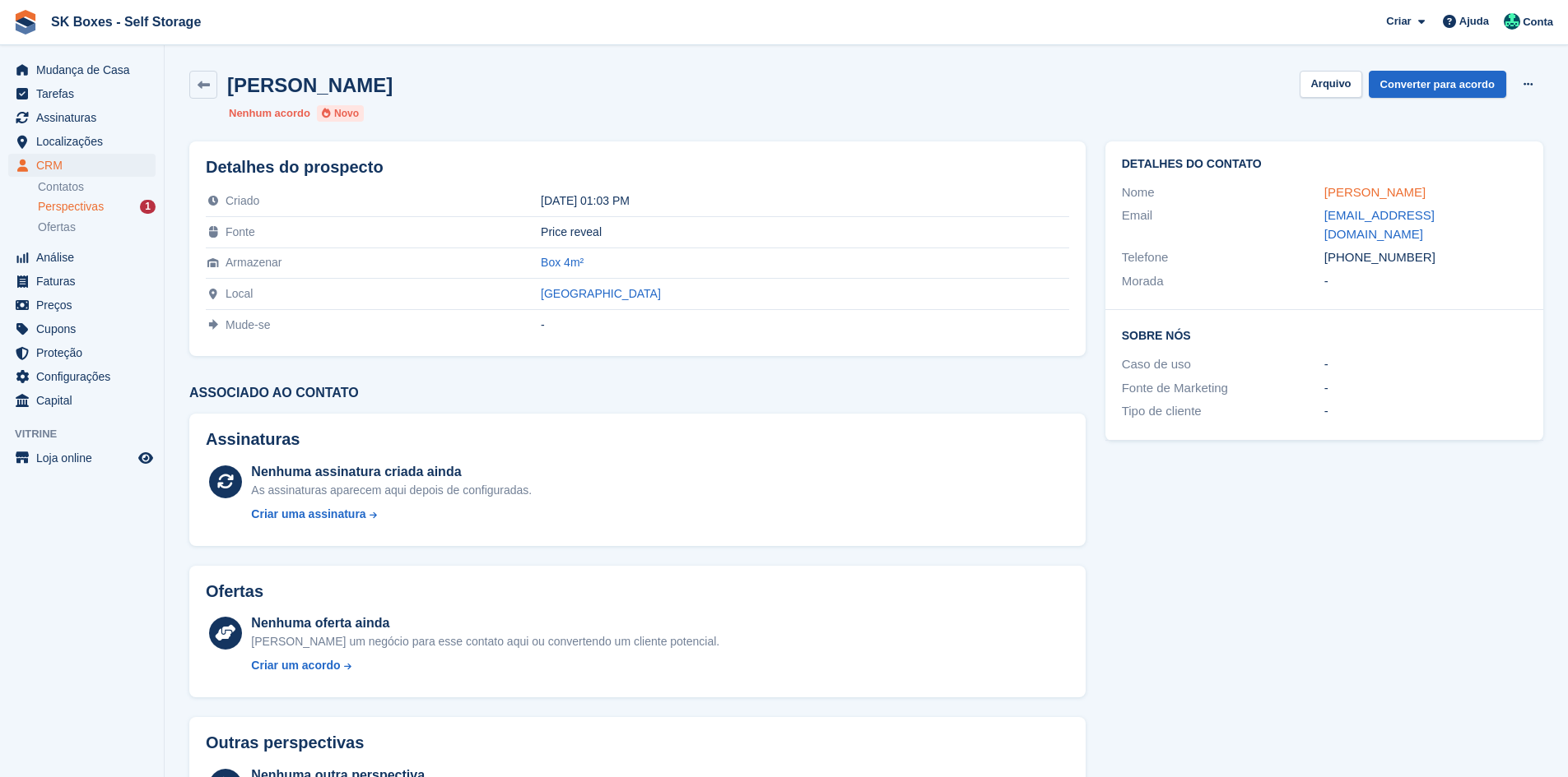
click at [1369, 198] on link "Tiago Trindade" at bounding box center [1374, 192] width 102 height 14
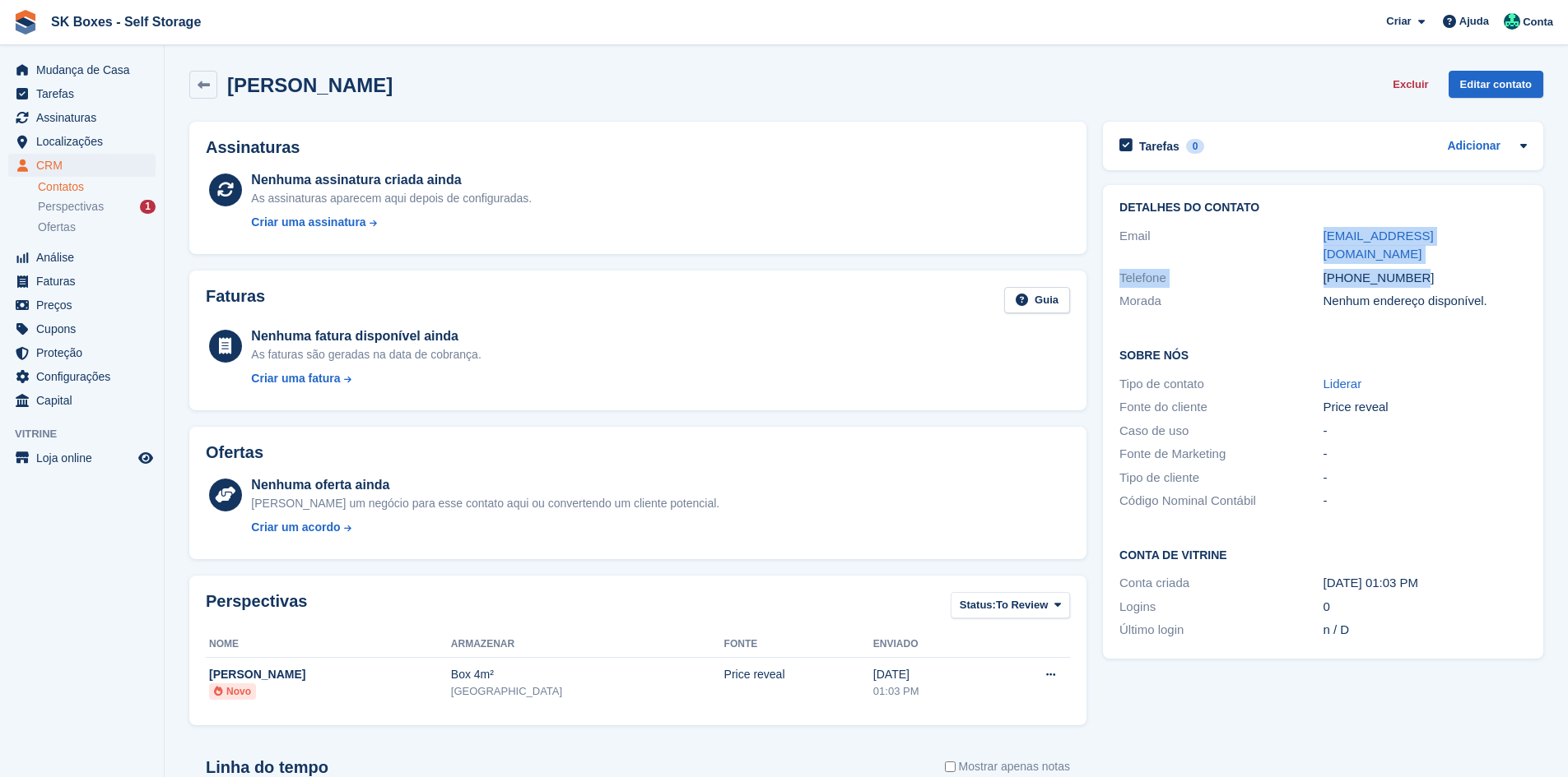
drag, startPoint x: 1406, startPoint y: 255, endPoint x: 1523, endPoint y: 269, distance: 117.8
click at [1523, 269] on div "Detalhes do contato Email tiagortrindade@gmail.com Telefone +351932620683 Morad…" at bounding box center [1323, 257] width 440 height 144
click at [424, 101] on div "Tiago Trindade Excluir Editar contato" at bounding box center [866, 88] width 1370 height 51
drag, startPoint x: 406, startPoint y: 83, endPoint x: 222, endPoint y: 71, distance: 184.4
click at [222, 71] on div "Tiago Trindade Excluir Editar contato" at bounding box center [866, 85] width 1354 height 28
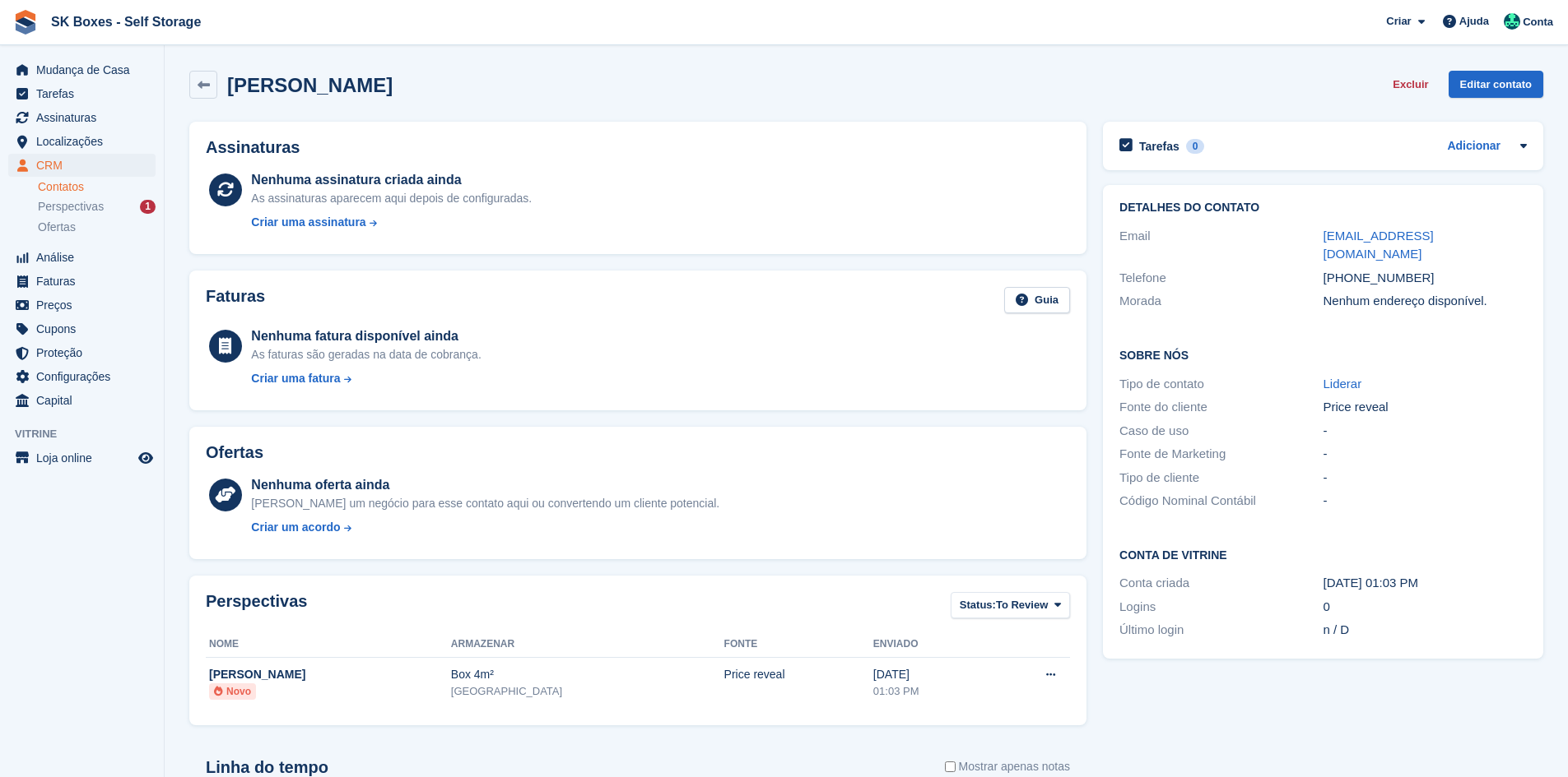
copy h2 "Tiago Trindade"
drag, startPoint x: 1314, startPoint y: 230, endPoint x: 1477, endPoint y: 233, distance: 163.0
click at [1477, 233] on div "Email tiagortrindade@gmail.com" at bounding box center [1323, 245] width 407 height 42
copy div "tiagortrindade@gmail.com"
drag, startPoint x: 1437, startPoint y: 252, endPoint x: 1352, endPoint y: 261, distance: 85.5
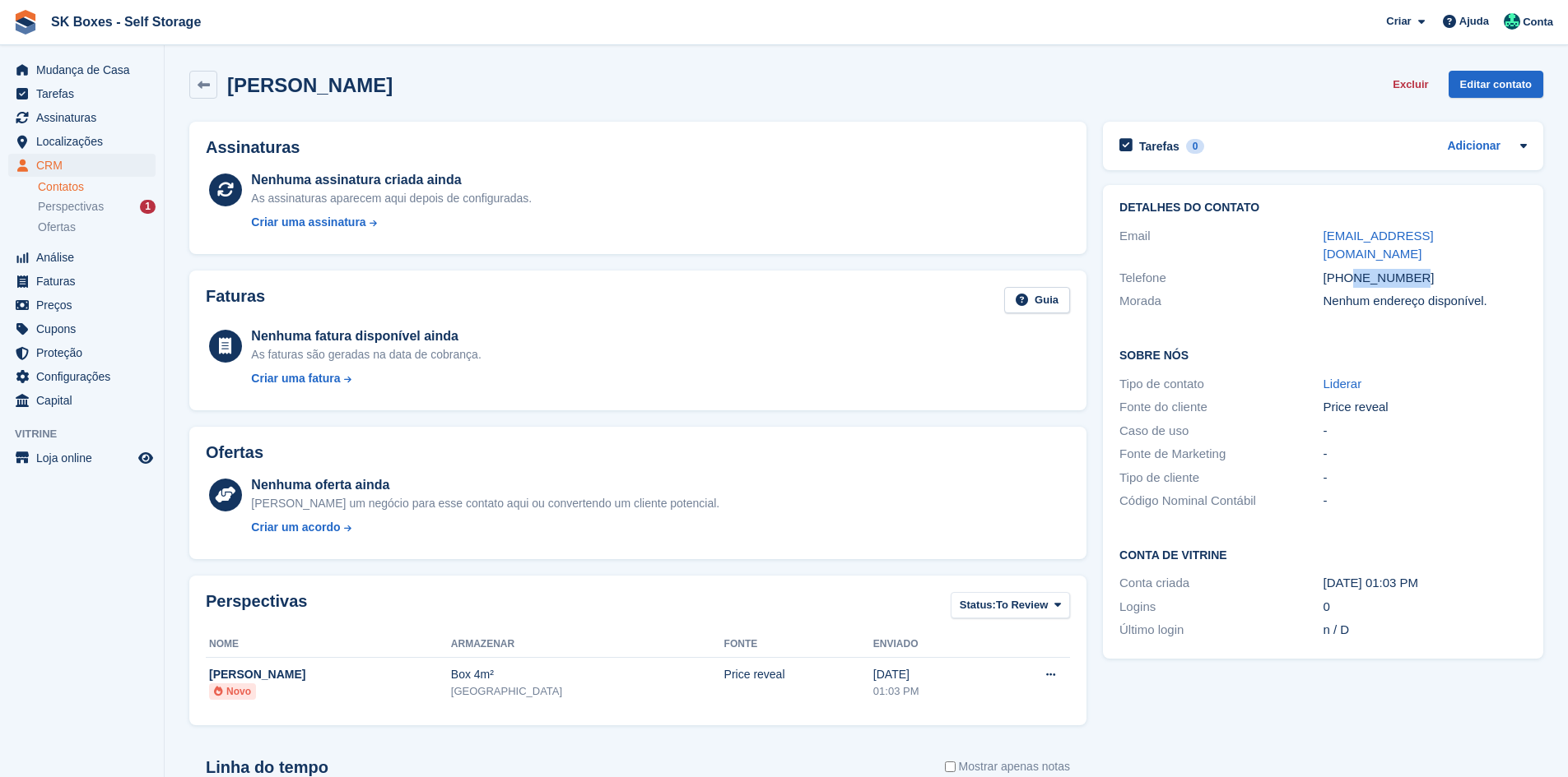
click at [1352, 269] on div "+351932620683" at bounding box center [1425, 279] width 203 height 19
copy div "932620683"
click at [127, 201] on div "Perspectivas 1" at bounding box center [97, 207] width 117 height 16
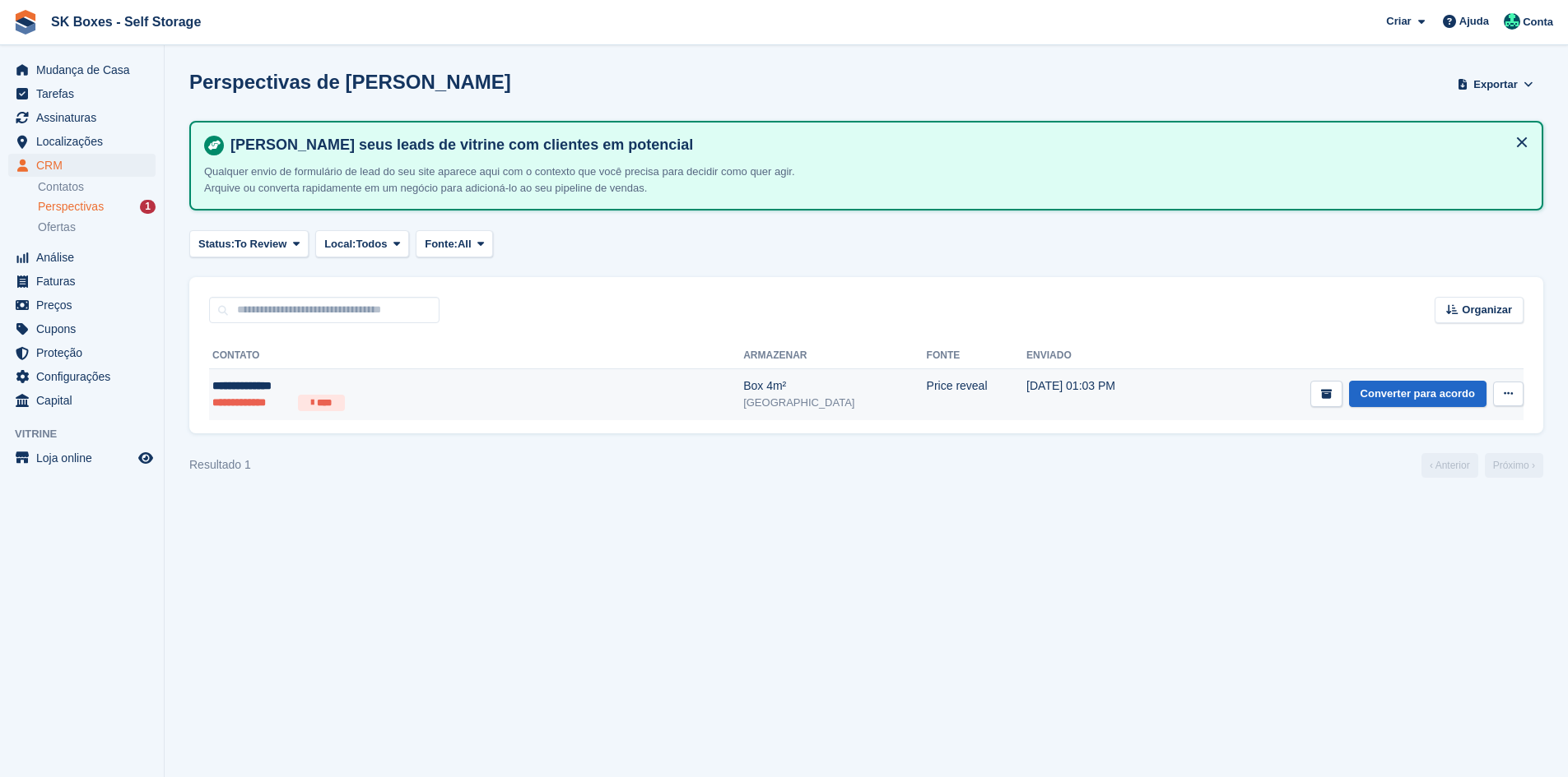
click at [365, 395] on ul "**********" at bounding box center [373, 403] width 322 height 17
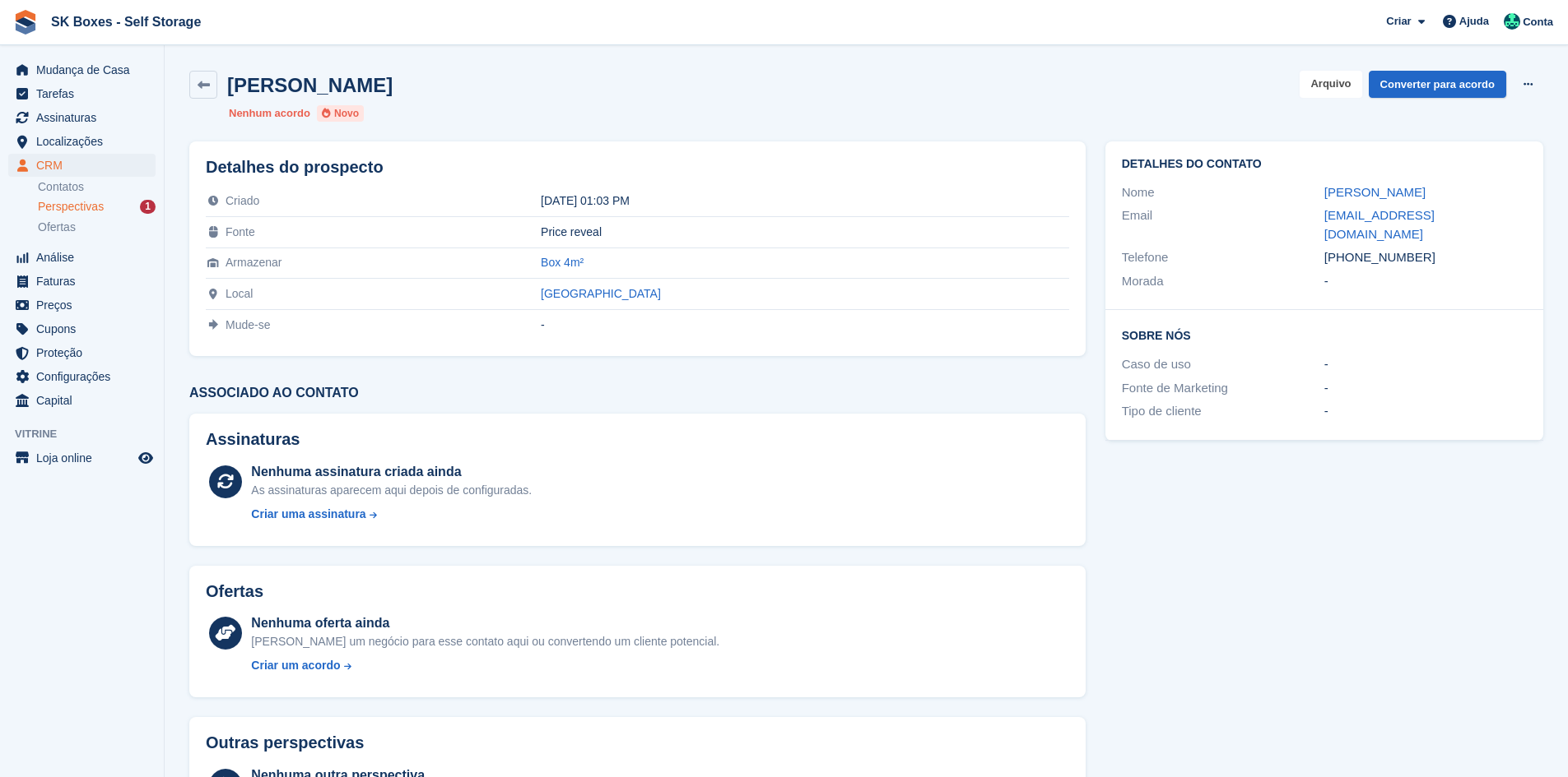
drag, startPoint x: 1352, startPoint y: 81, endPoint x: 1093, endPoint y: 81, distance: 259.0
click at [1349, 82] on button "Arquivo" at bounding box center [1330, 84] width 62 height 27
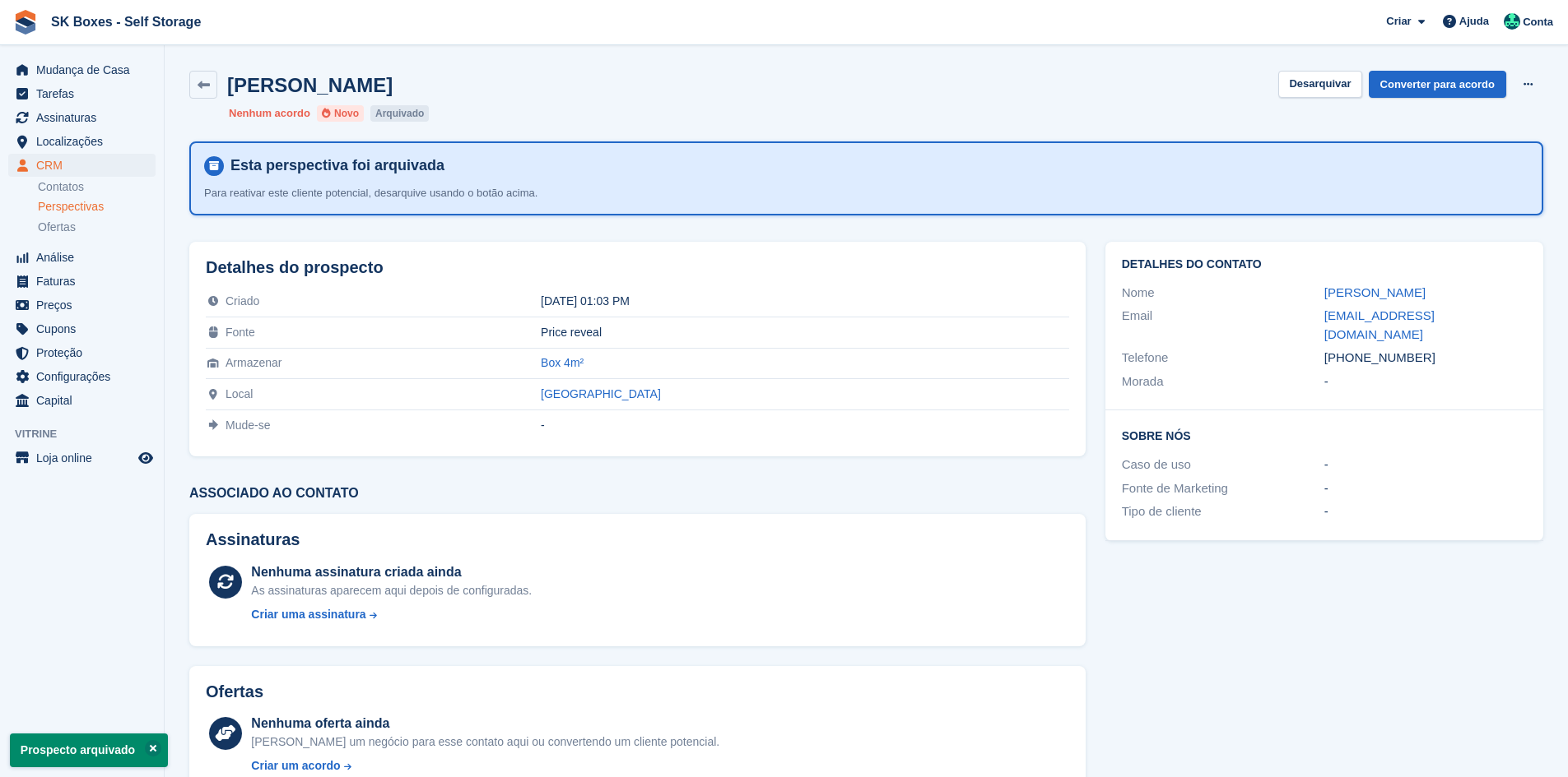
click at [91, 204] on span "Perspectivas" at bounding box center [71, 207] width 66 height 16
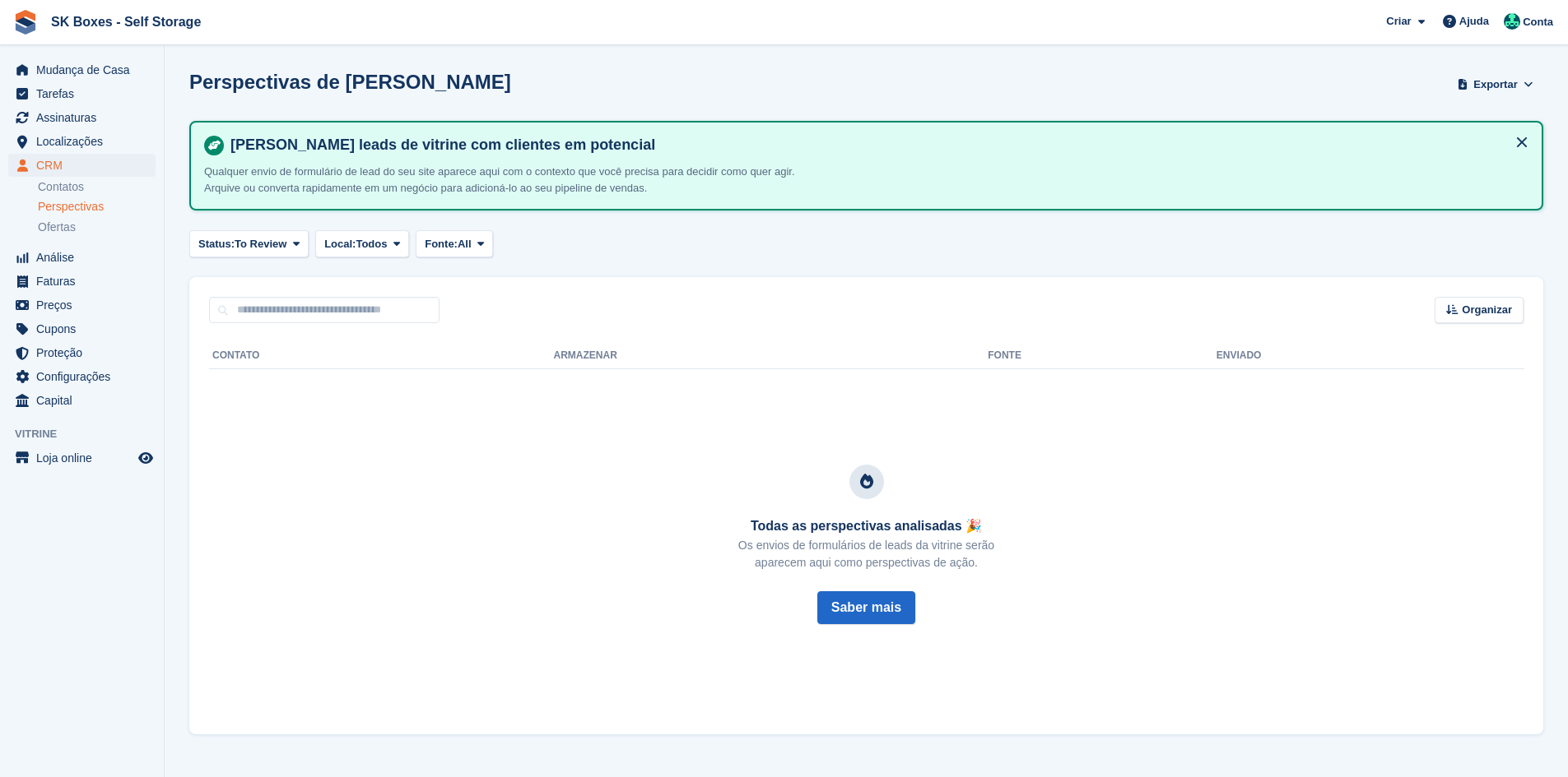
click at [91, 204] on span "Perspectivas" at bounding box center [71, 207] width 66 height 16
click at [78, 110] on span "Assinaturas" at bounding box center [86, 117] width 99 height 23
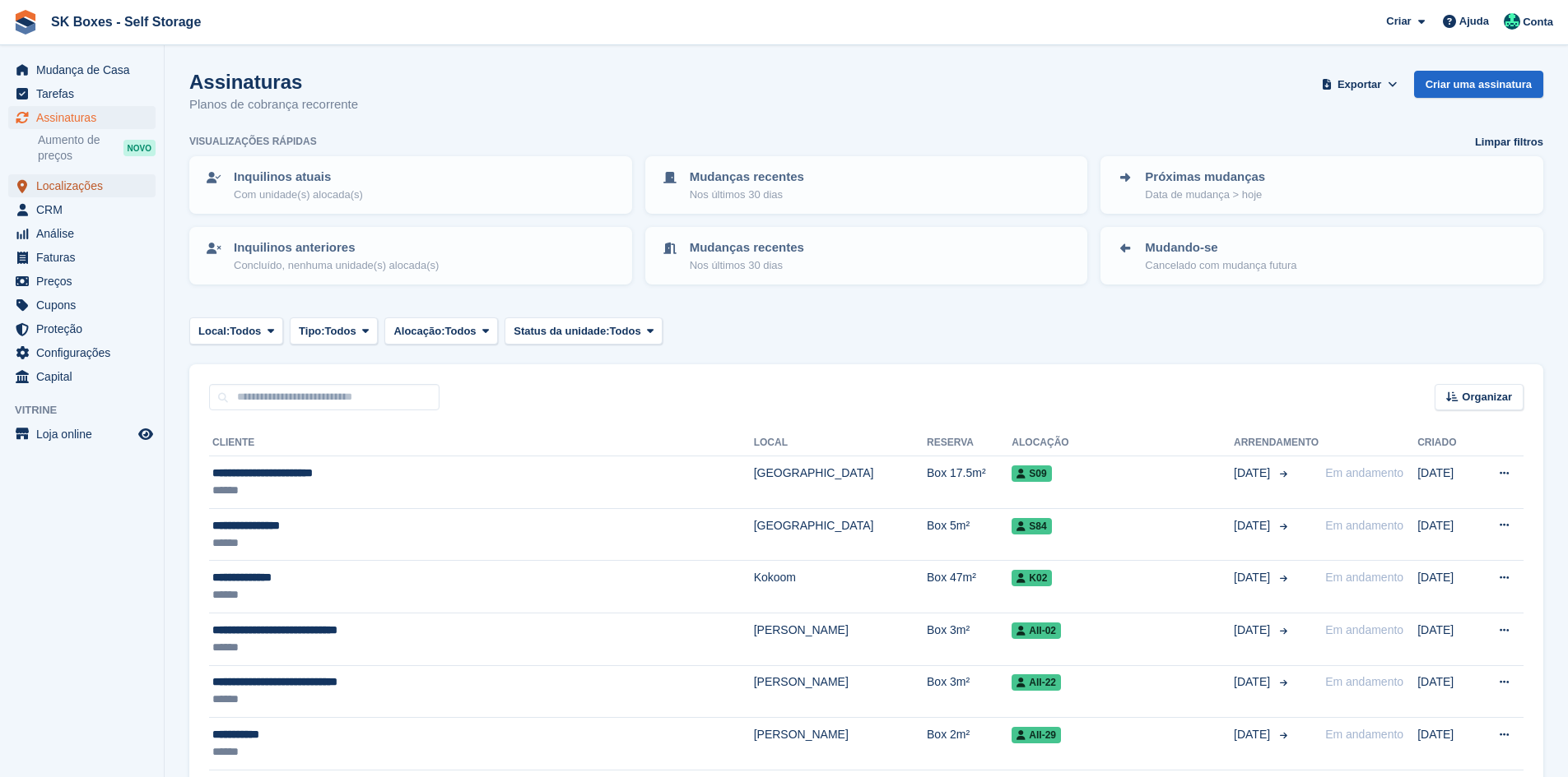
click at [54, 185] on span "Localizações" at bounding box center [86, 185] width 99 height 23
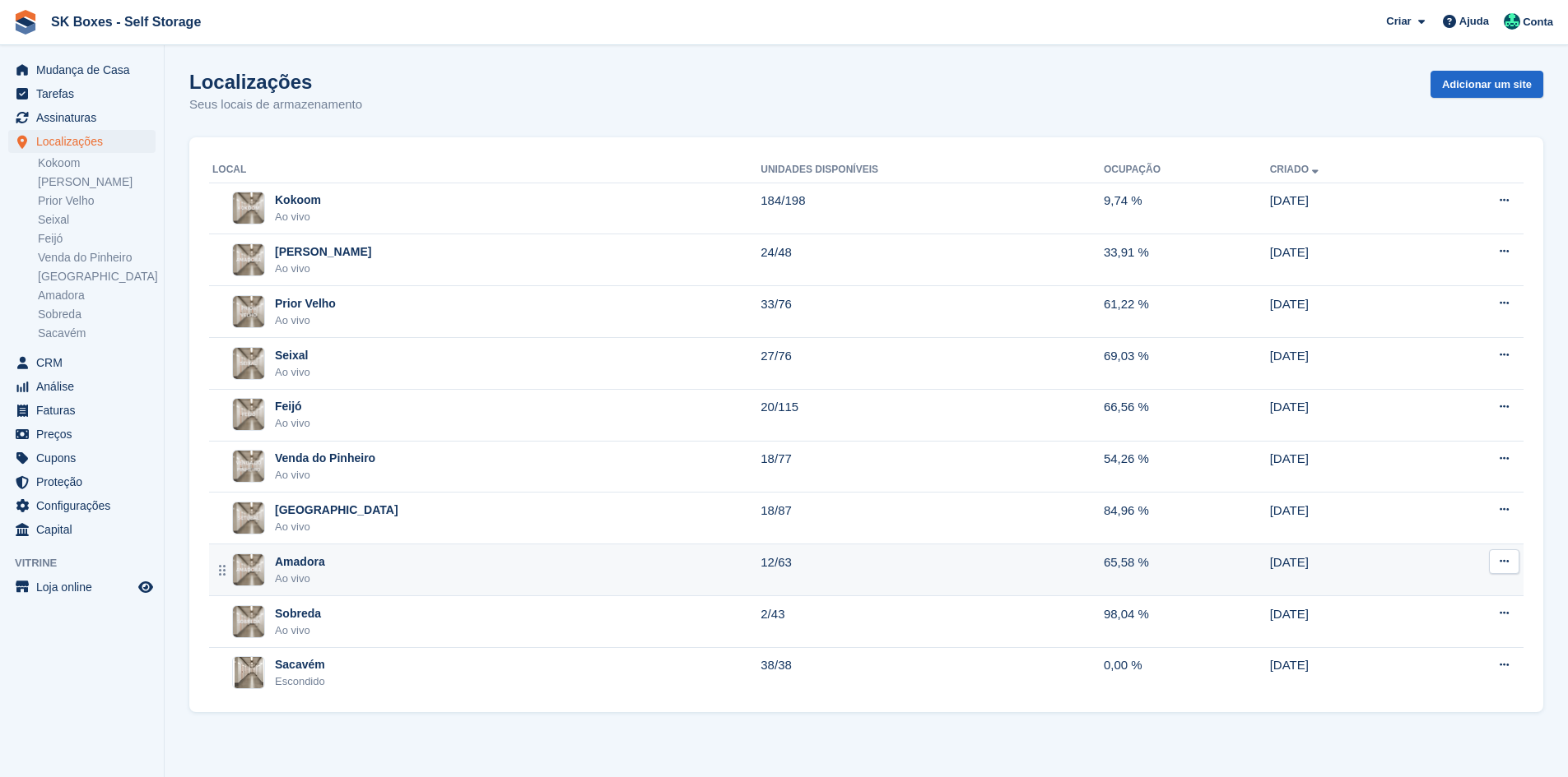
click at [382, 574] on div "Amadora Ao vivo" at bounding box center [487, 570] width 548 height 34
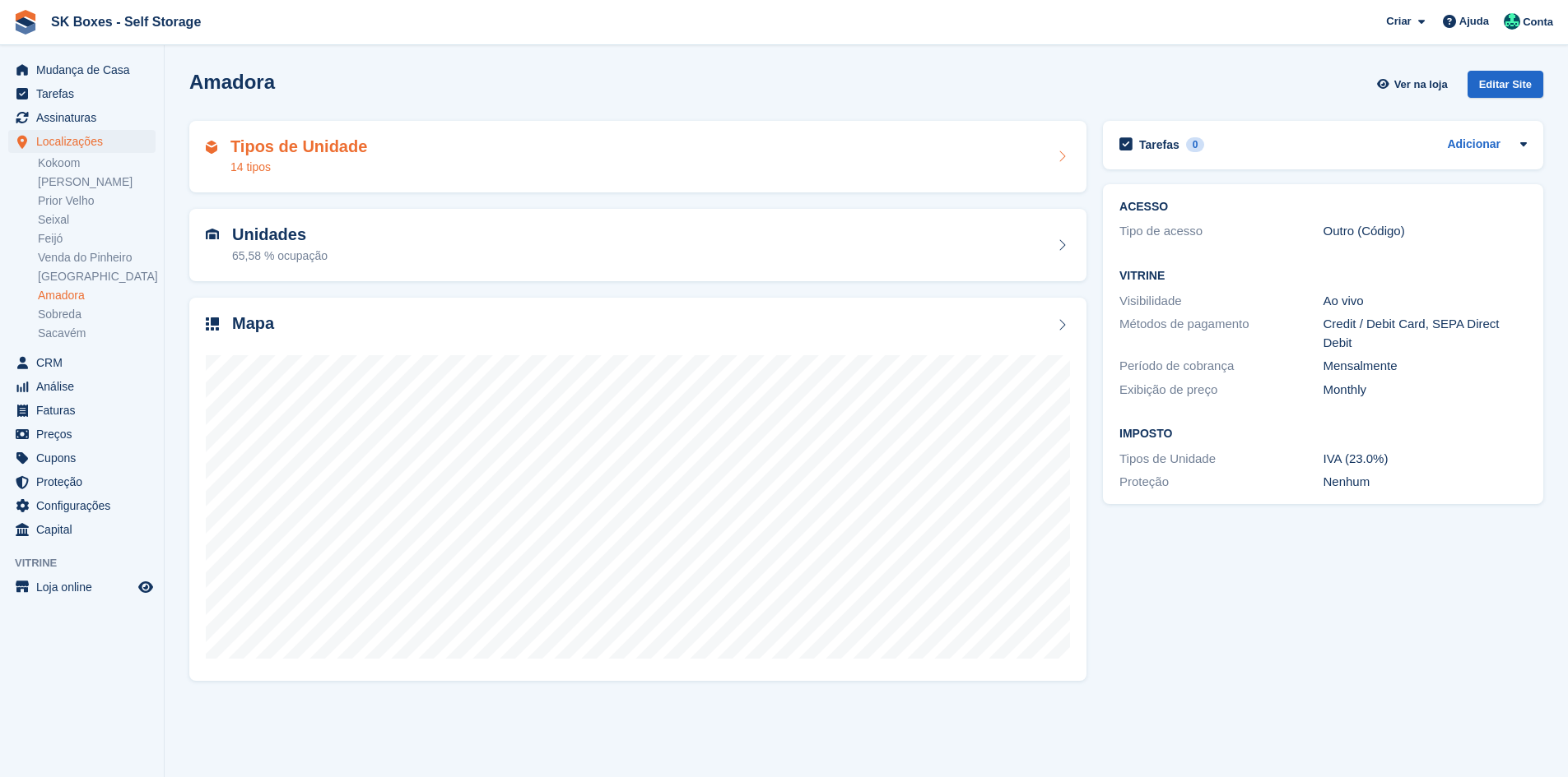
click at [388, 166] on div "Tipos de Unidade 14 tipos" at bounding box center [638, 157] width 864 height 39
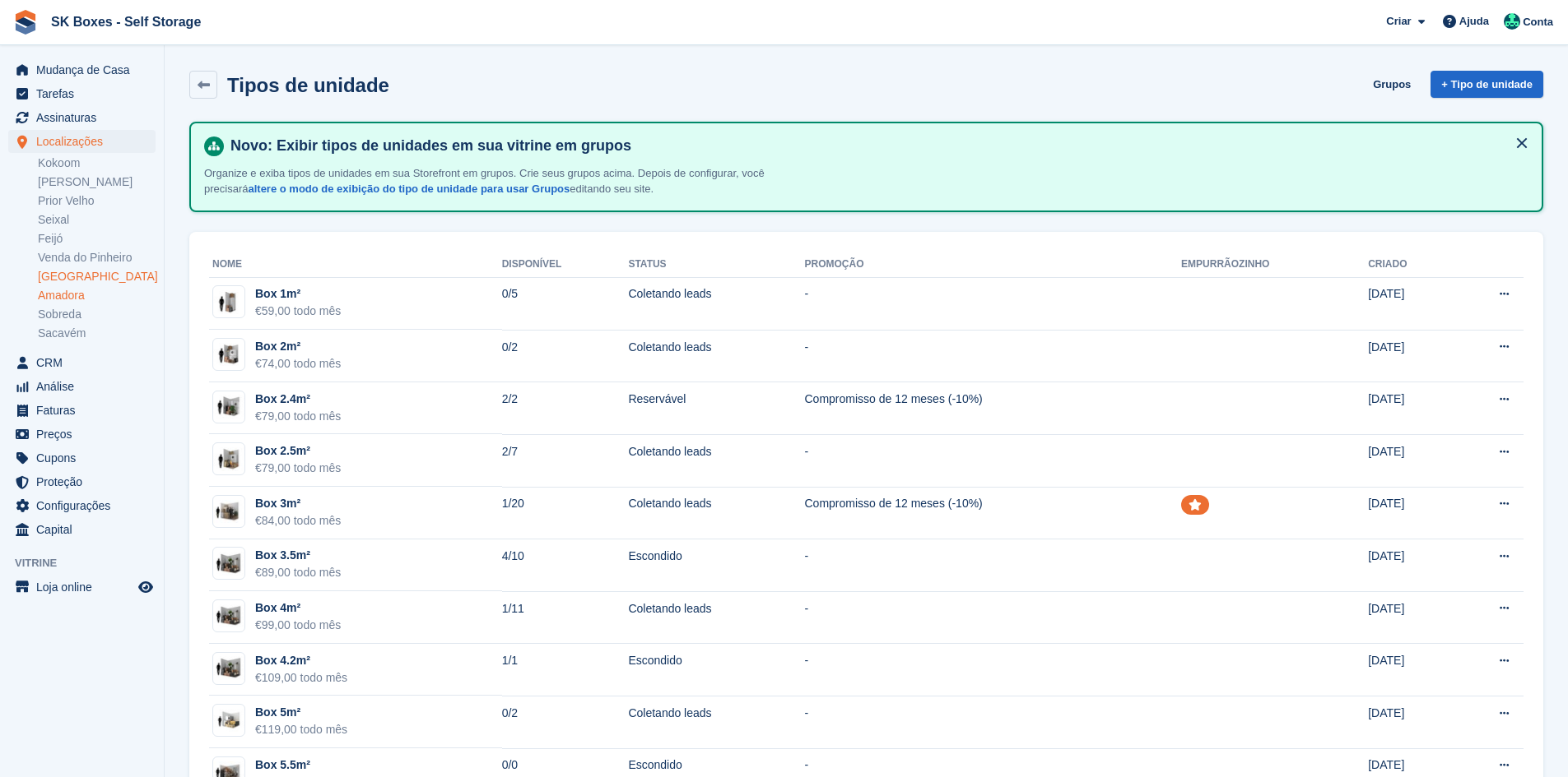
click at [54, 282] on link "[GEOGRAPHIC_DATA]" at bounding box center [97, 277] width 117 height 16
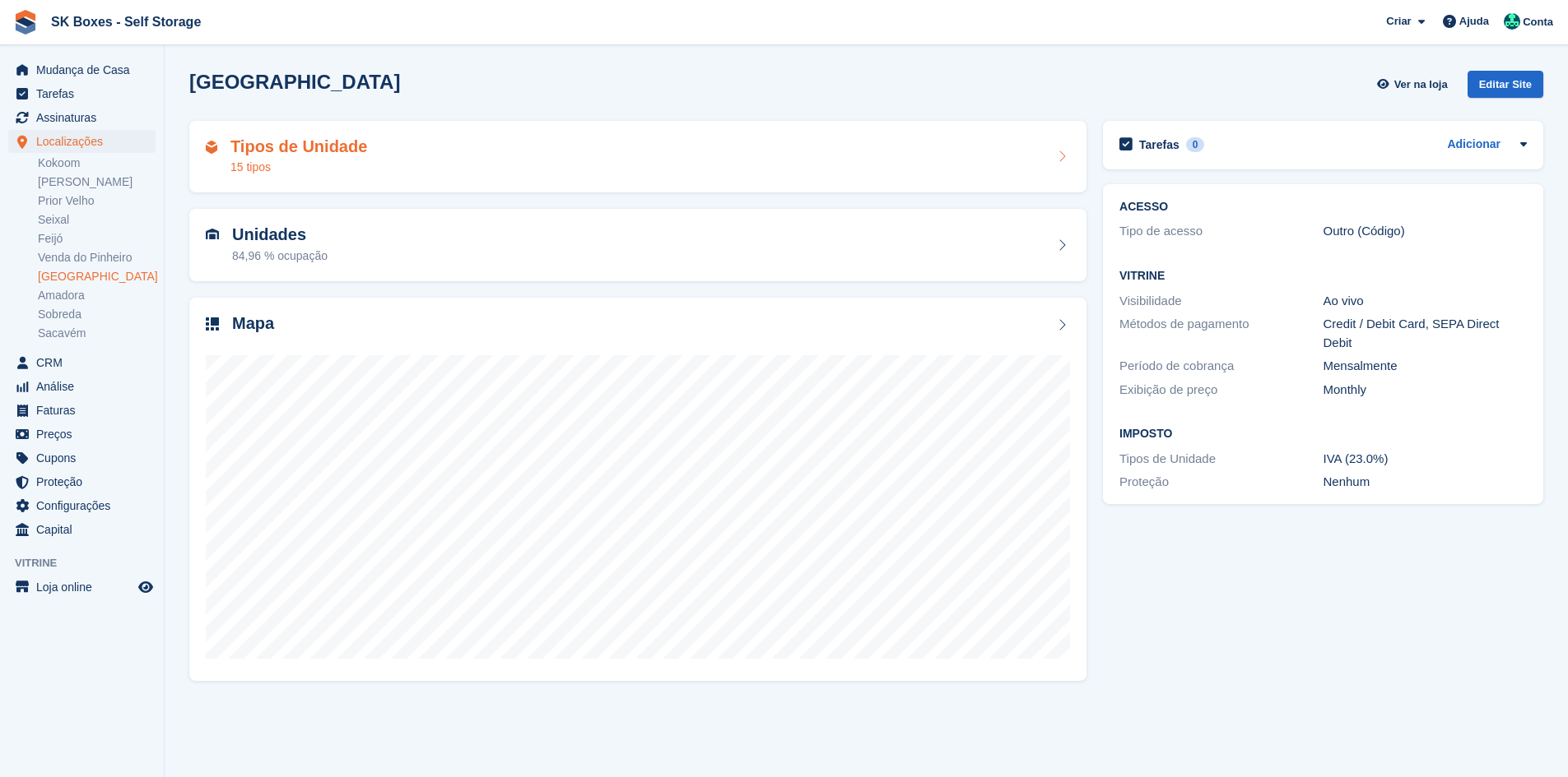
click at [360, 153] on h2 "Tipos de Unidade" at bounding box center [298, 146] width 137 height 19
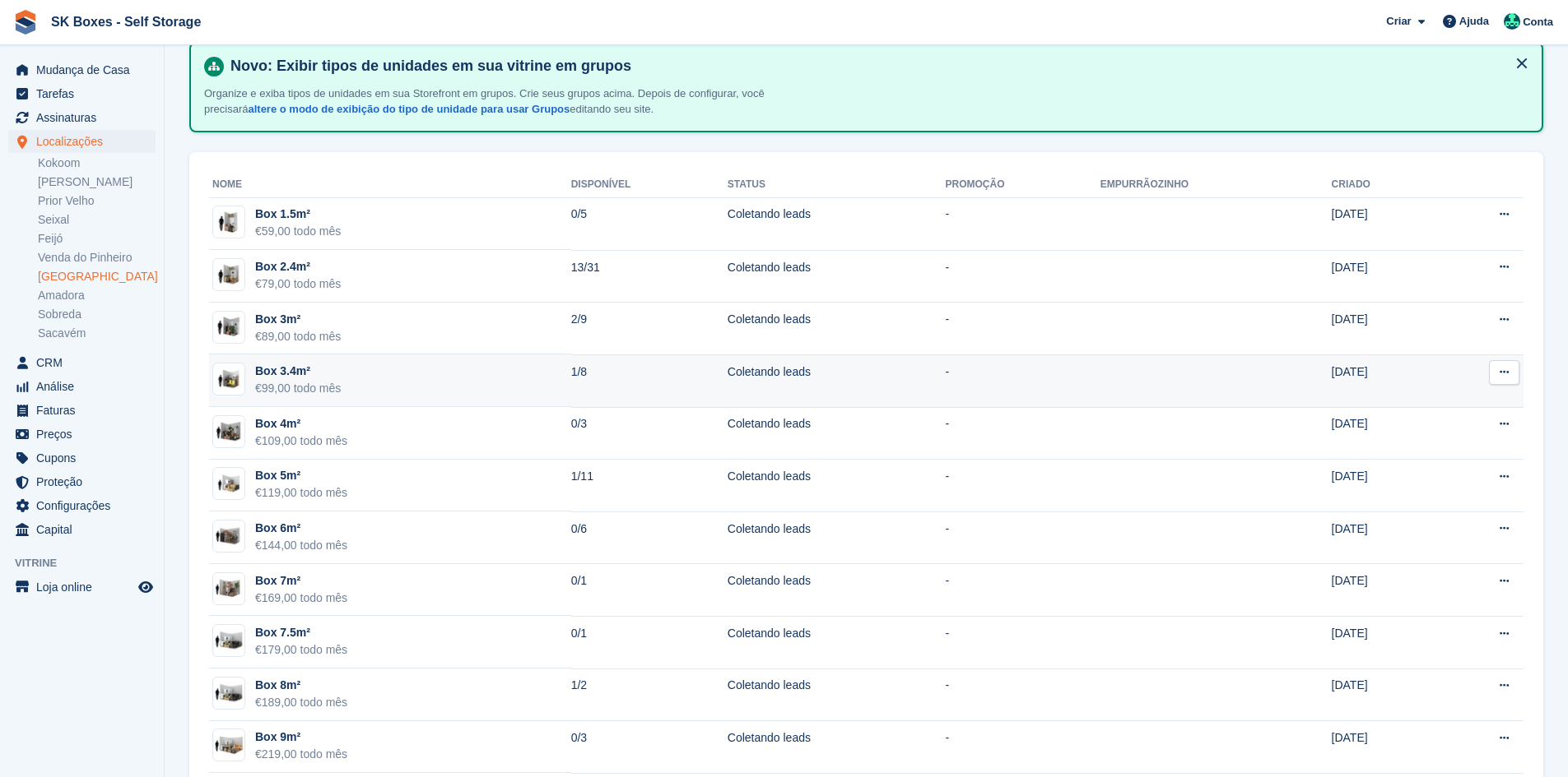
scroll to position [82, 0]
